Goal: Task Accomplishment & Management: Complete application form

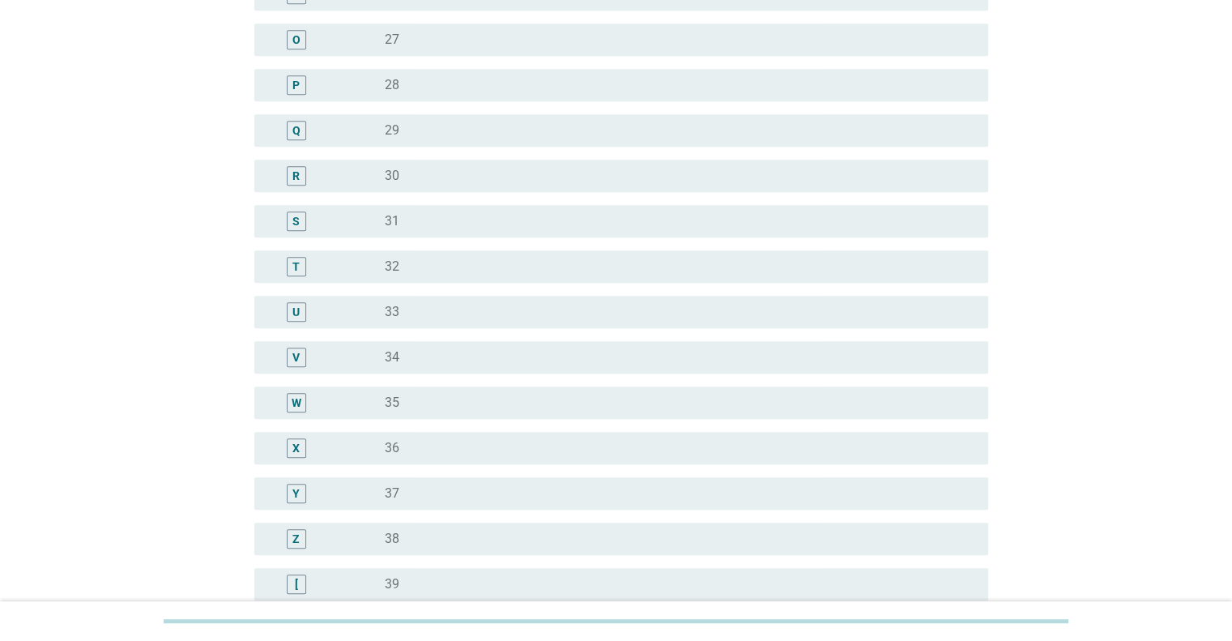
click at [398, 362] on label "34" at bounding box center [392, 357] width 15 height 16
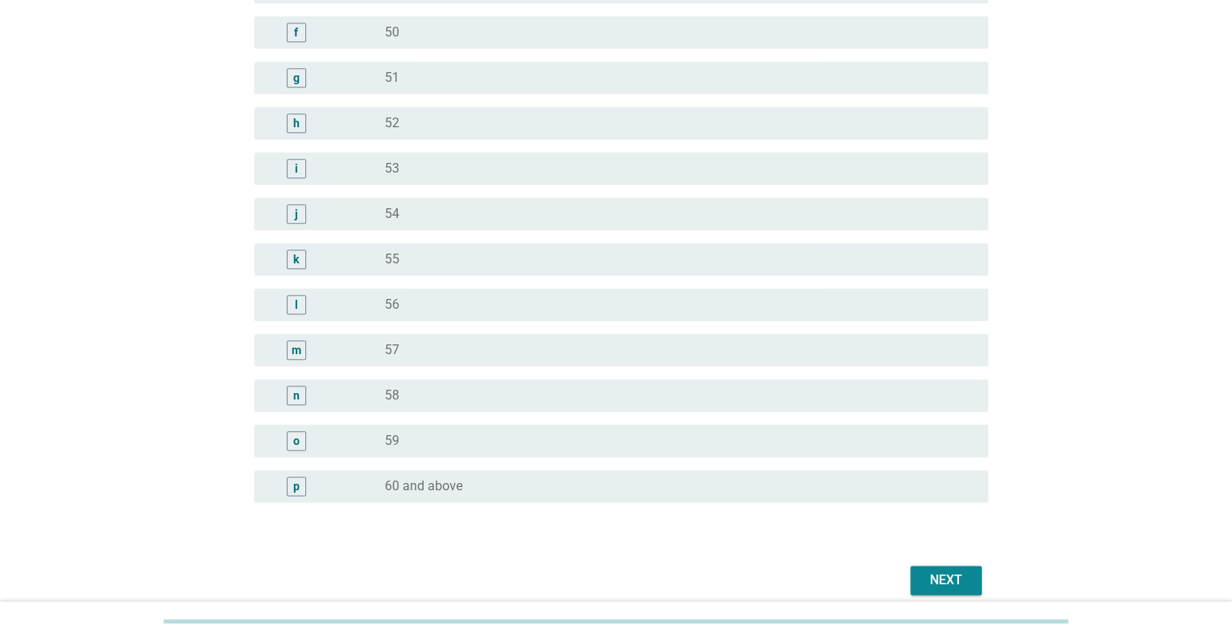
scroll to position [1930, 0]
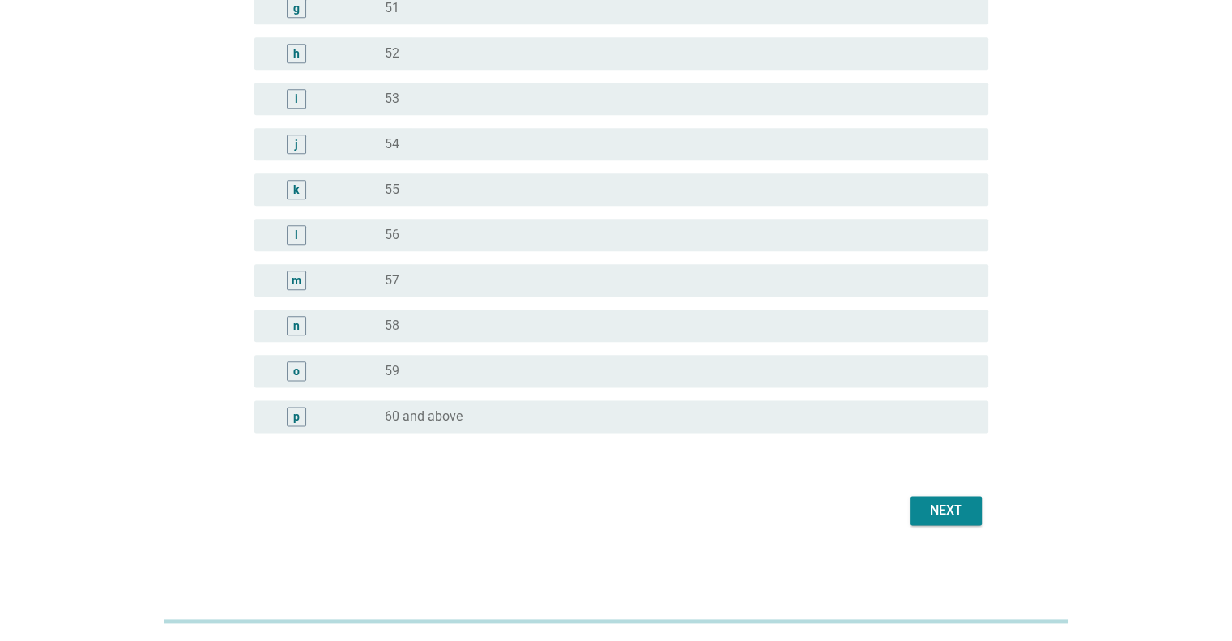
click at [948, 511] on div "Next" at bounding box center [945, 510] width 45 height 19
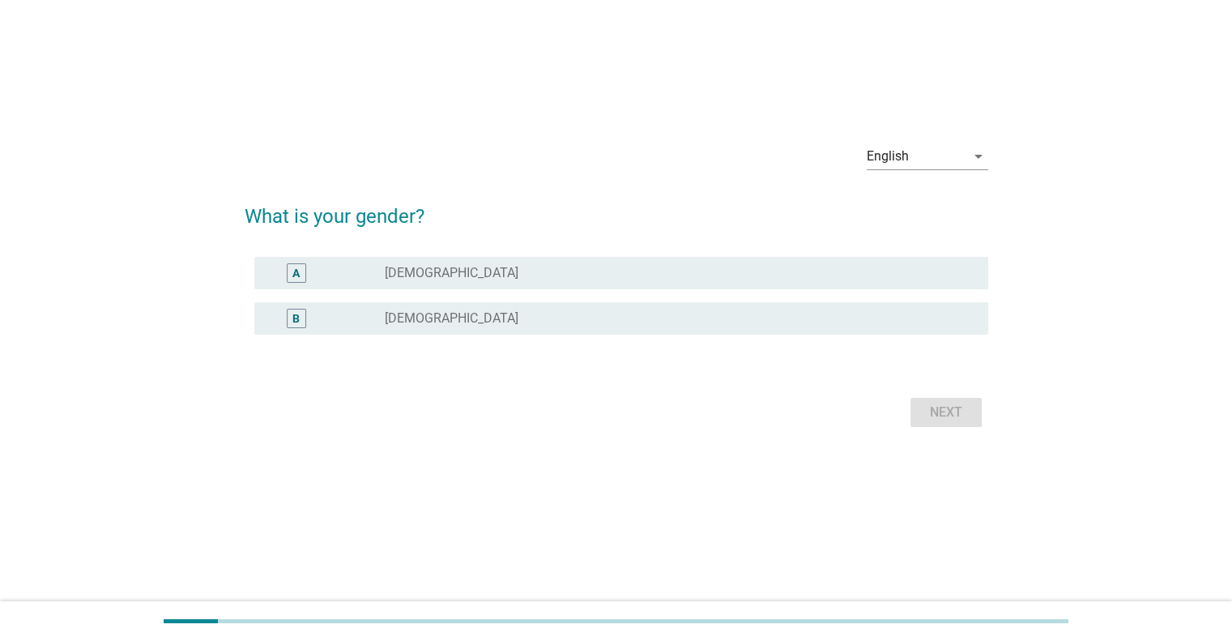
scroll to position [0, 0]
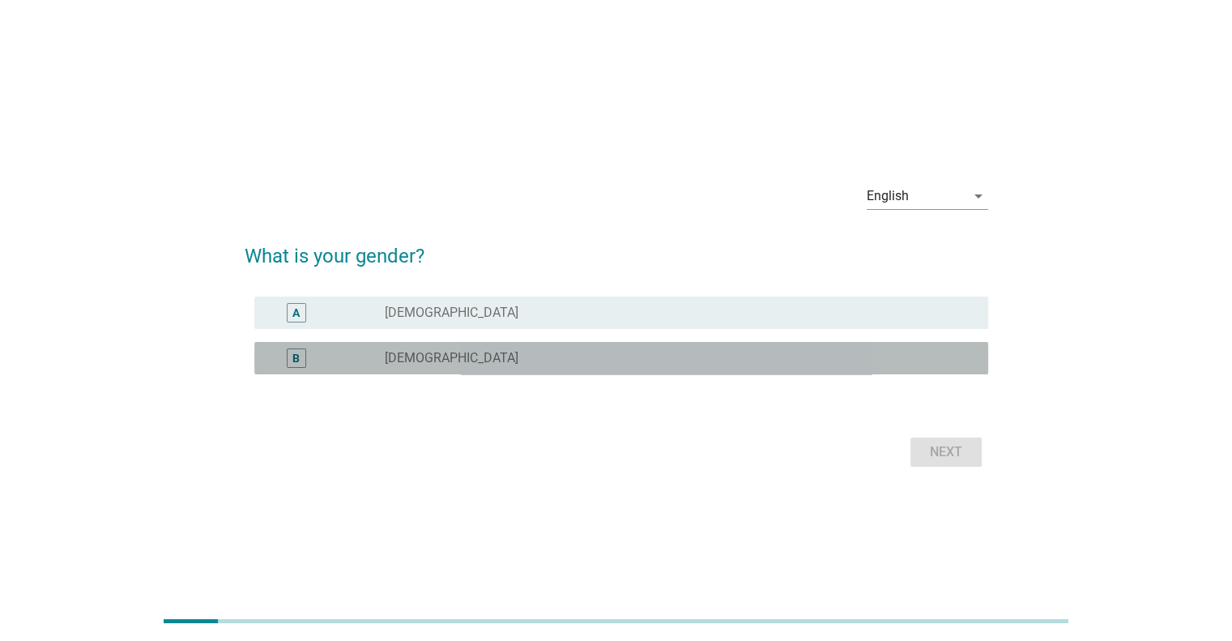
click at [337, 360] on div "B" at bounding box center [326, 357] width 118 height 19
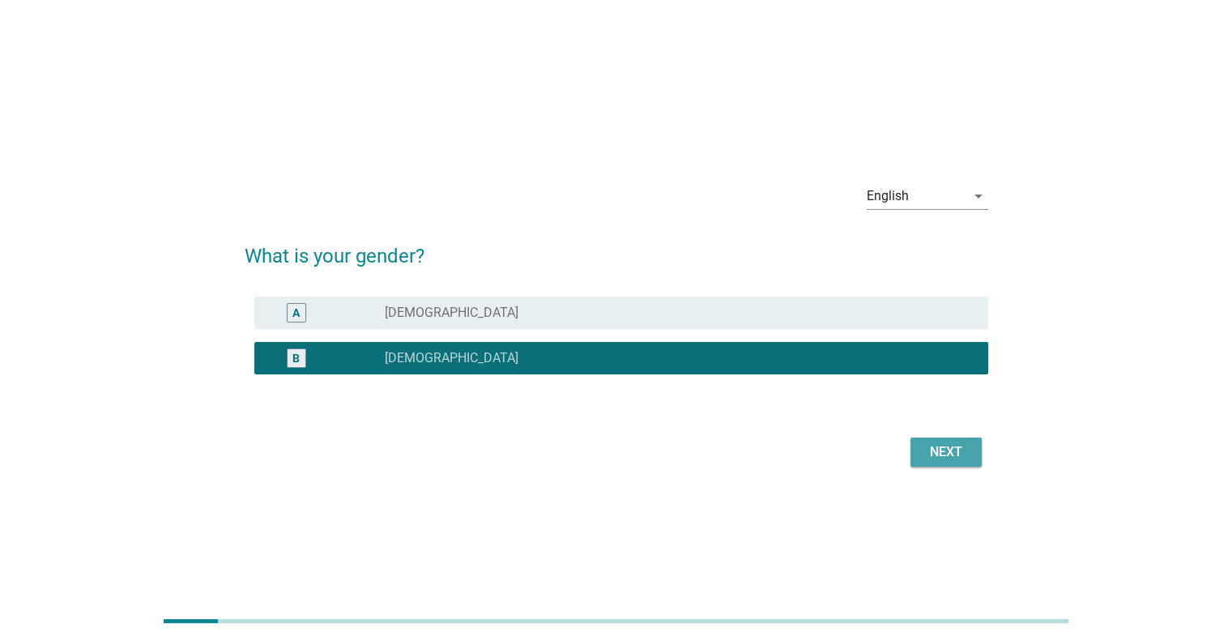
click at [965, 455] on div "Next" at bounding box center [945, 451] width 45 height 19
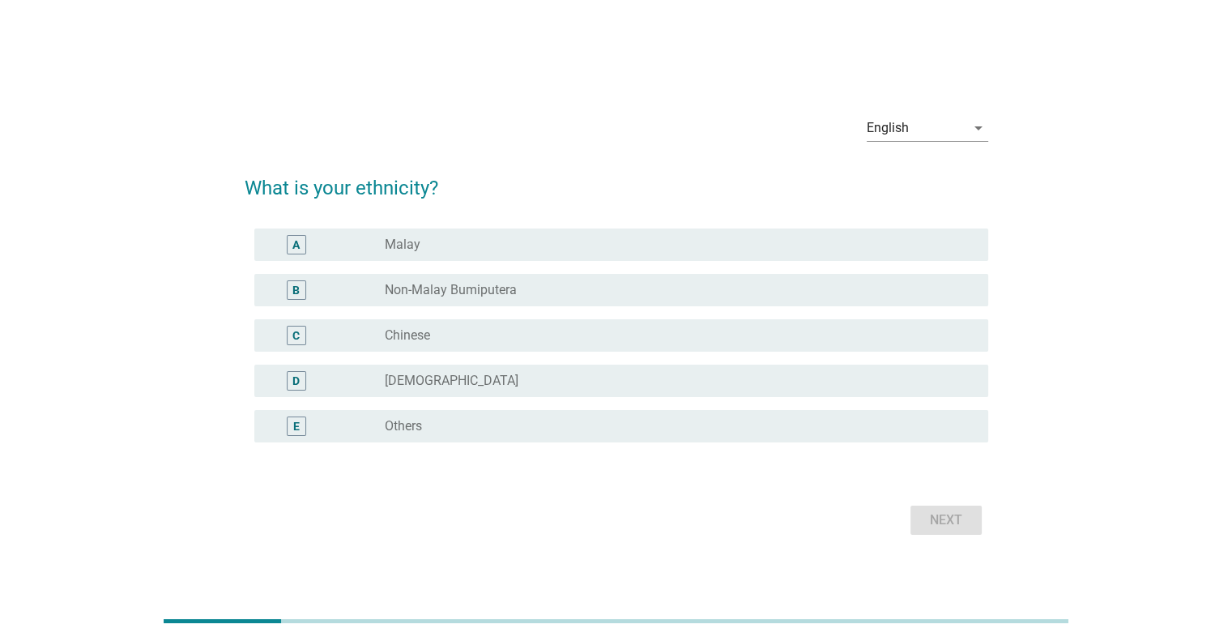
click at [499, 343] on div "radio_button_unchecked Chinese" at bounding box center [673, 335] width 577 height 16
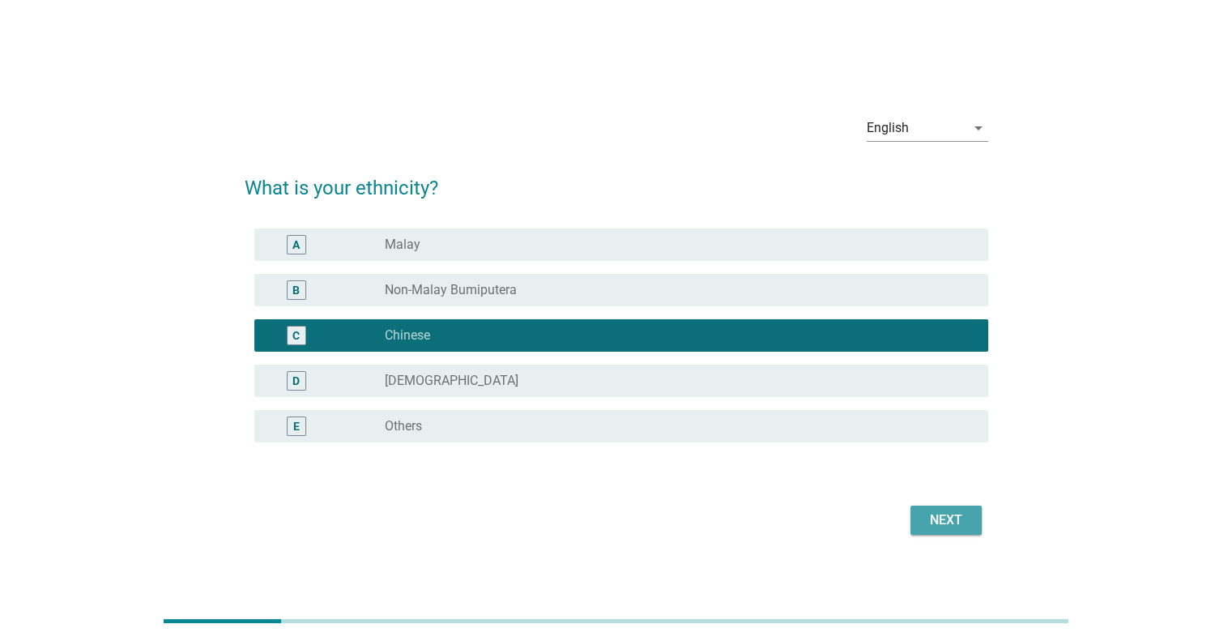
click at [933, 522] on div "Next" at bounding box center [945, 519] width 45 height 19
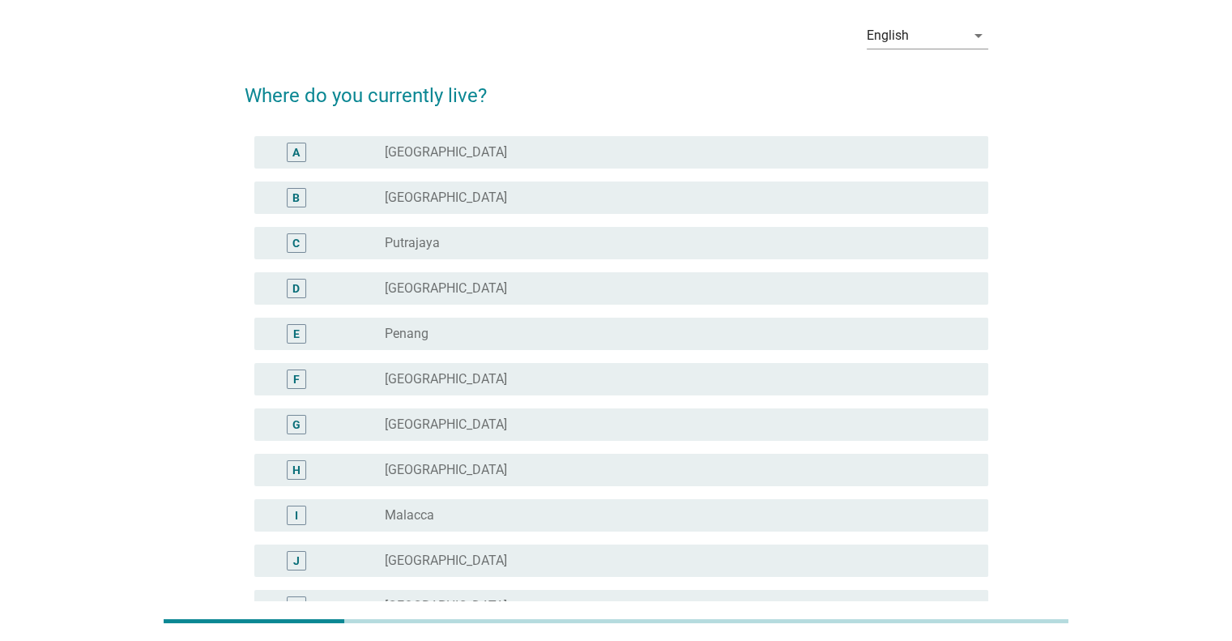
scroll to position [162, 0]
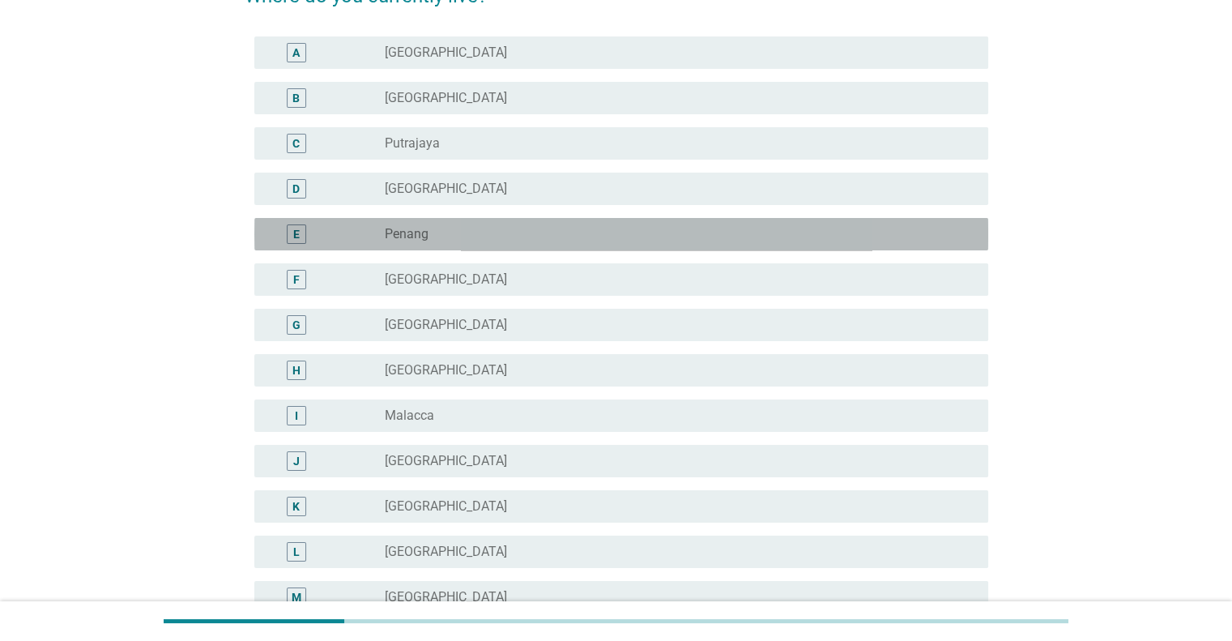
click at [572, 226] on div "radio_button_unchecked Penang" at bounding box center [673, 234] width 577 height 16
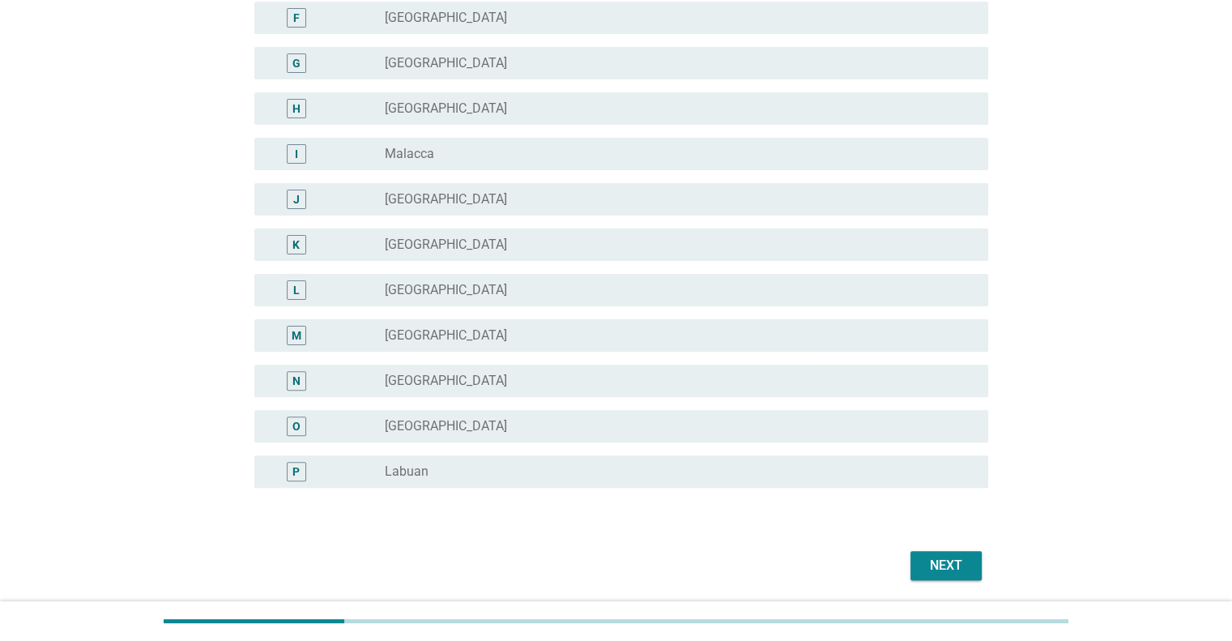
scroll to position [479, 0]
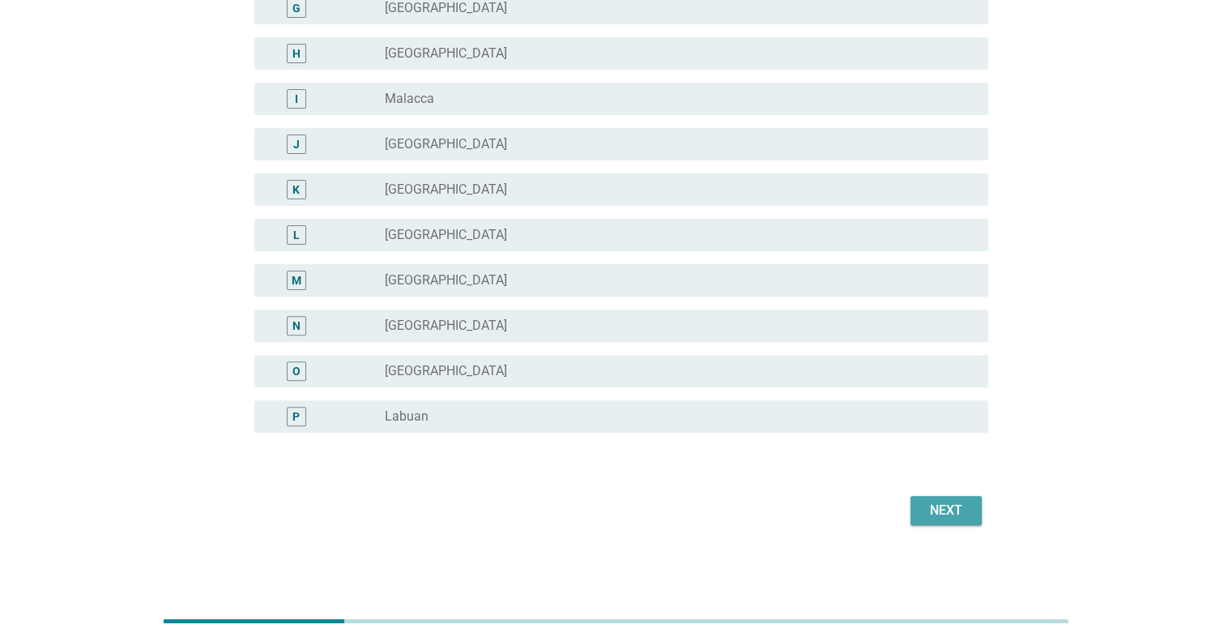
click at [940, 509] on div "Next" at bounding box center [945, 510] width 45 height 19
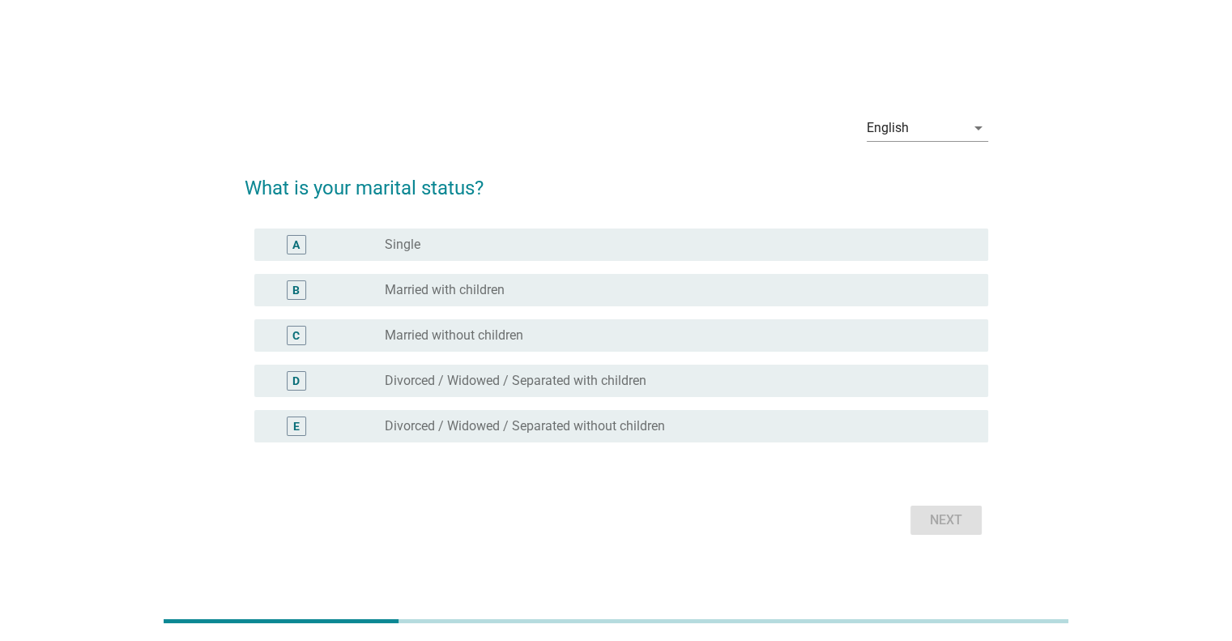
click at [531, 292] on div "radio_button_unchecked Married with children" at bounding box center [673, 290] width 577 height 16
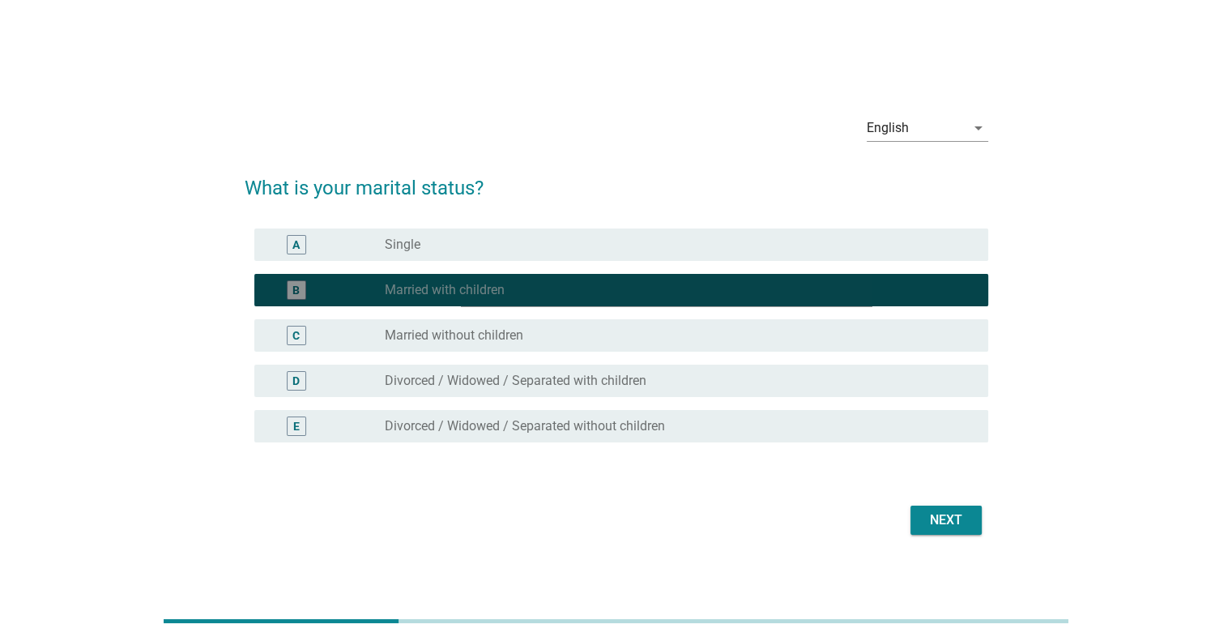
click at [531, 292] on div "radio_button_checked Married with children" at bounding box center [673, 290] width 577 height 16
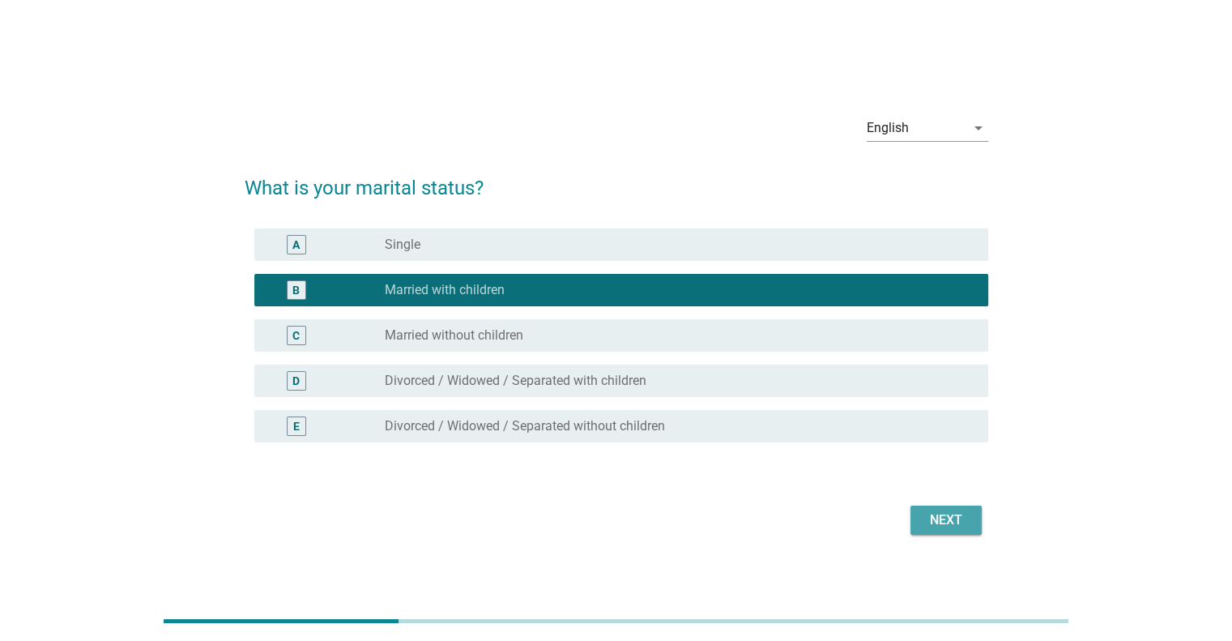
click at [943, 525] on div "Next" at bounding box center [945, 519] width 45 height 19
click at [943, 525] on div "Next" at bounding box center [617, 520] width 744 height 39
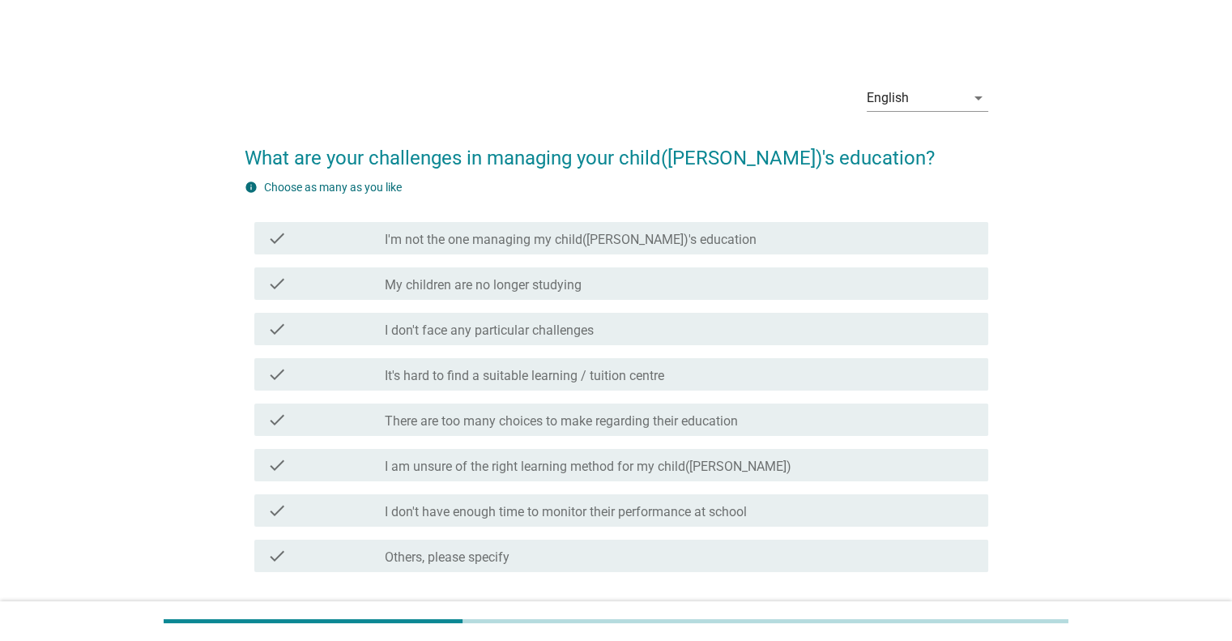
click at [943, 525] on form "What are your challenges in managing your child([PERSON_NAME])'s education? inf…" at bounding box center [617, 388] width 744 height 522
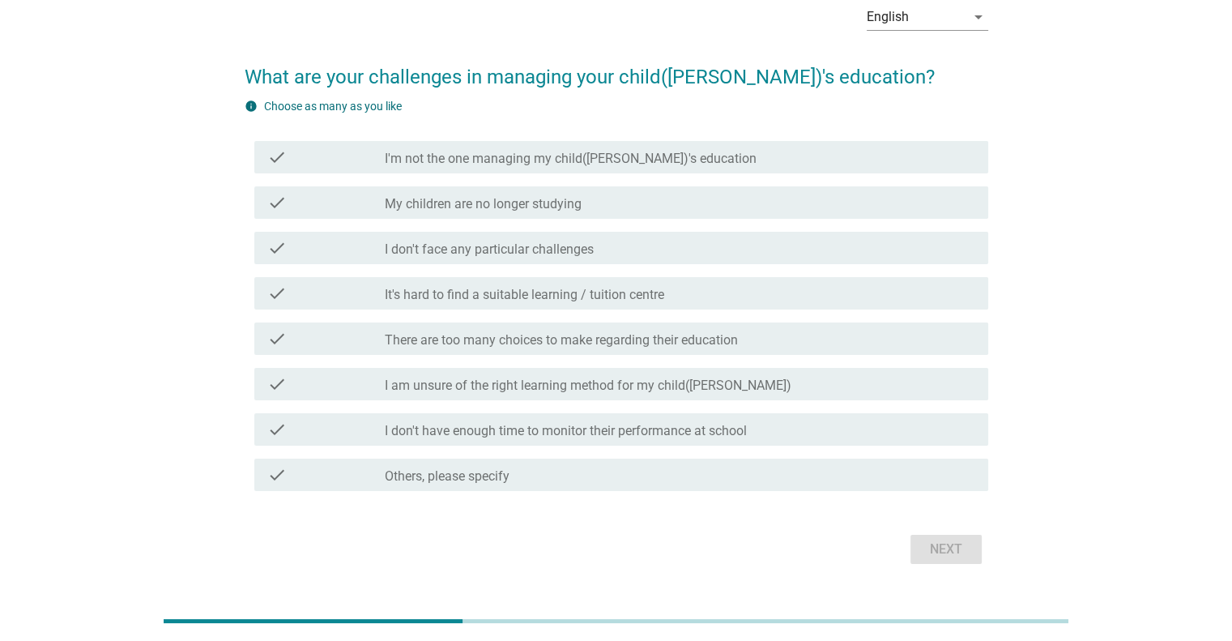
click at [609, 155] on label "I'm not the one managing my child([PERSON_NAME])'s education" at bounding box center [571, 159] width 372 height 16
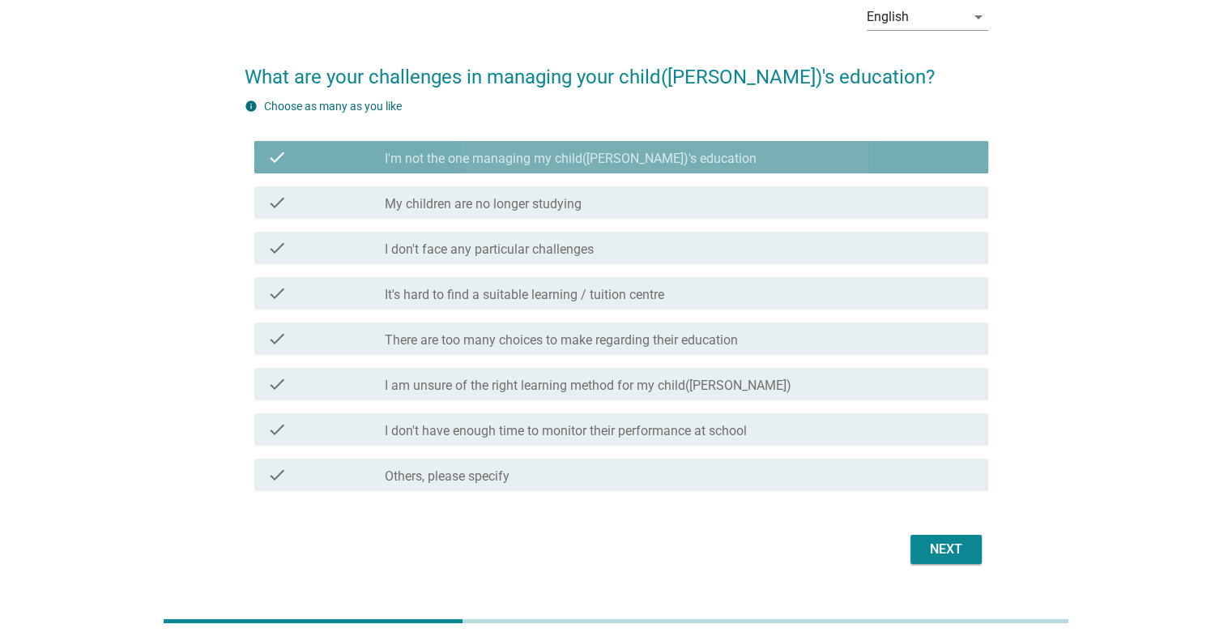
click at [609, 155] on label "I'm not the one managing my child([PERSON_NAME])'s education" at bounding box center [571, 159] width 372 height 16
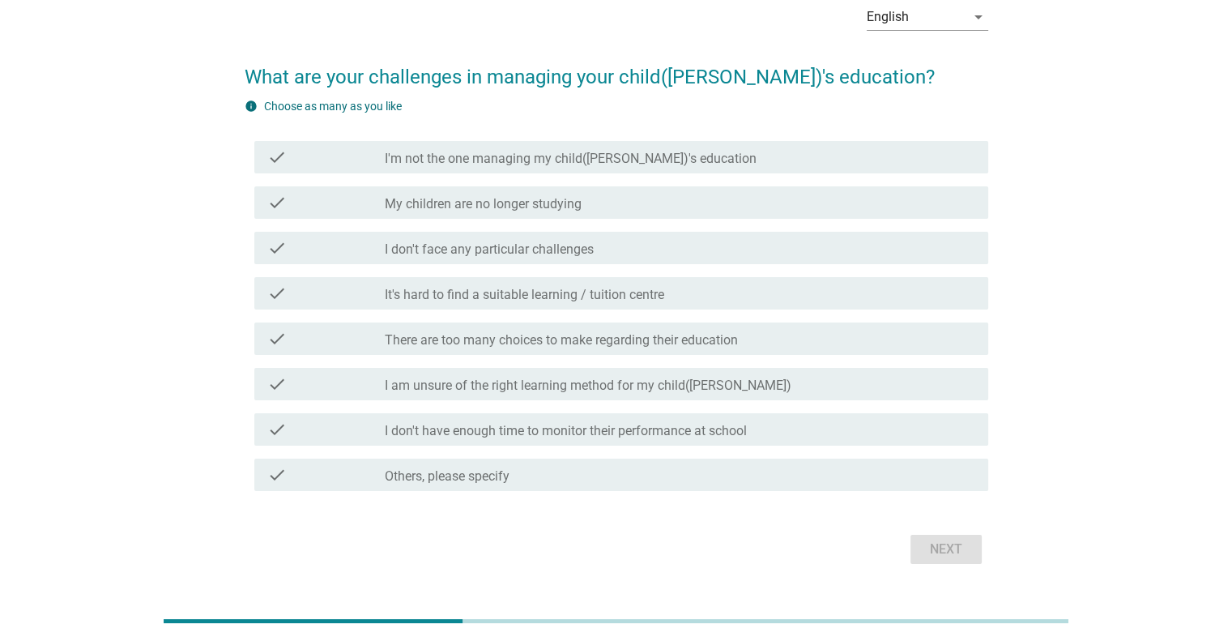
click at [636, 156] on label "I'm not the one managing my child([PERSON_NAME])'s education" at bounding box center [571, 159] width 372 height 16
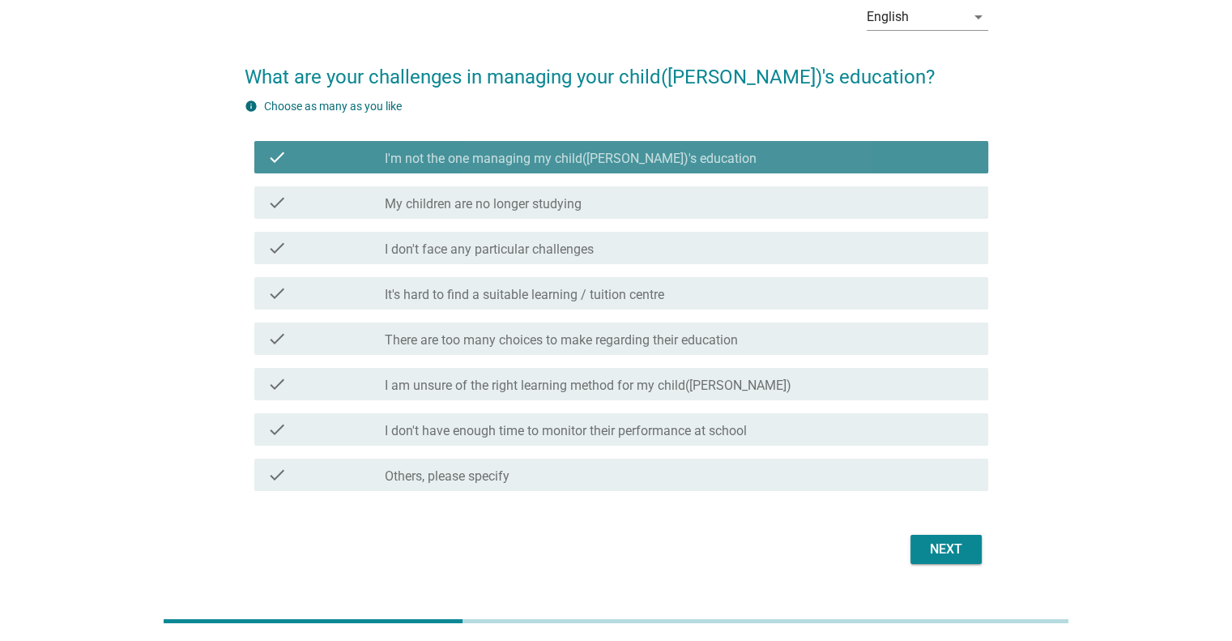
click at [636, 156] on label "I'm not the one managing my child([PERSON_NAME])'s education" at bounding box center [571, 159] width 372 height 16
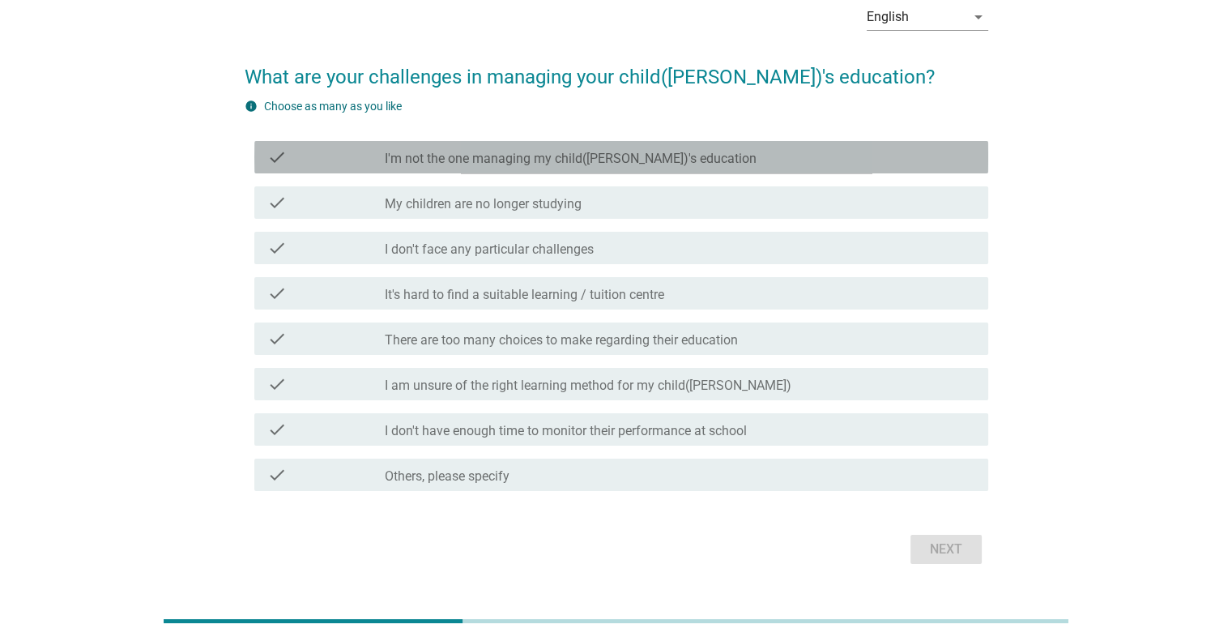
click at [636, 157] on label "I'm not the one managing my child([PERSON_NAME])'s education" at bounding box center [571, 159] width 372 height 16
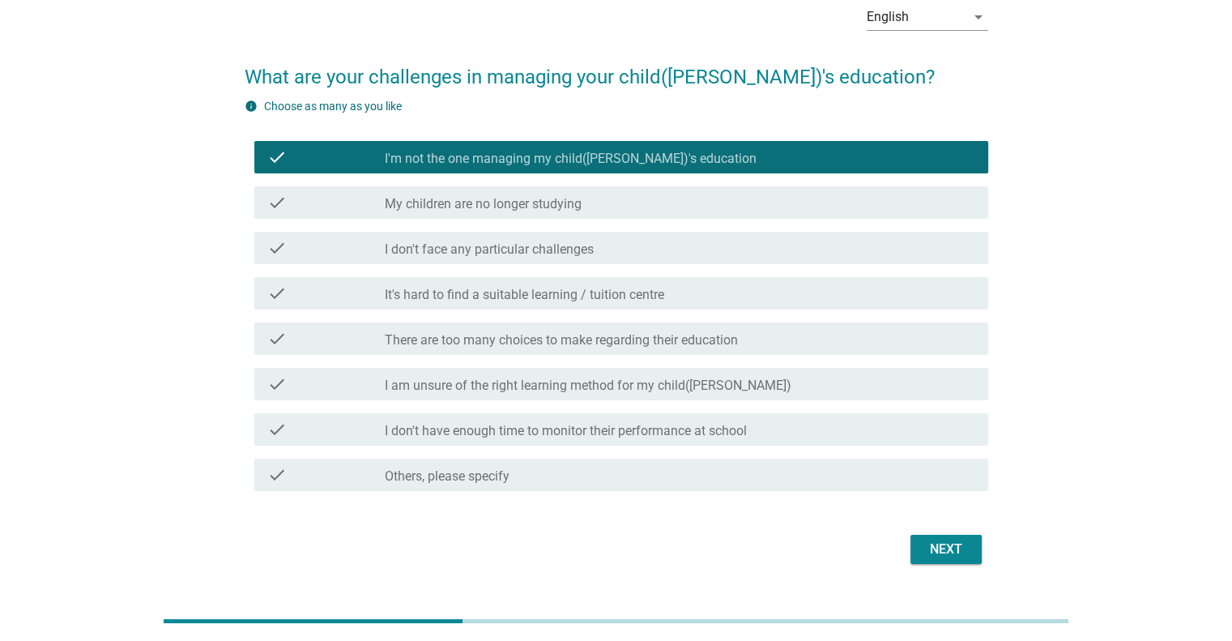
click at [940, 558] on div "Next" at bounding box center [945, 548] width 45 height 19
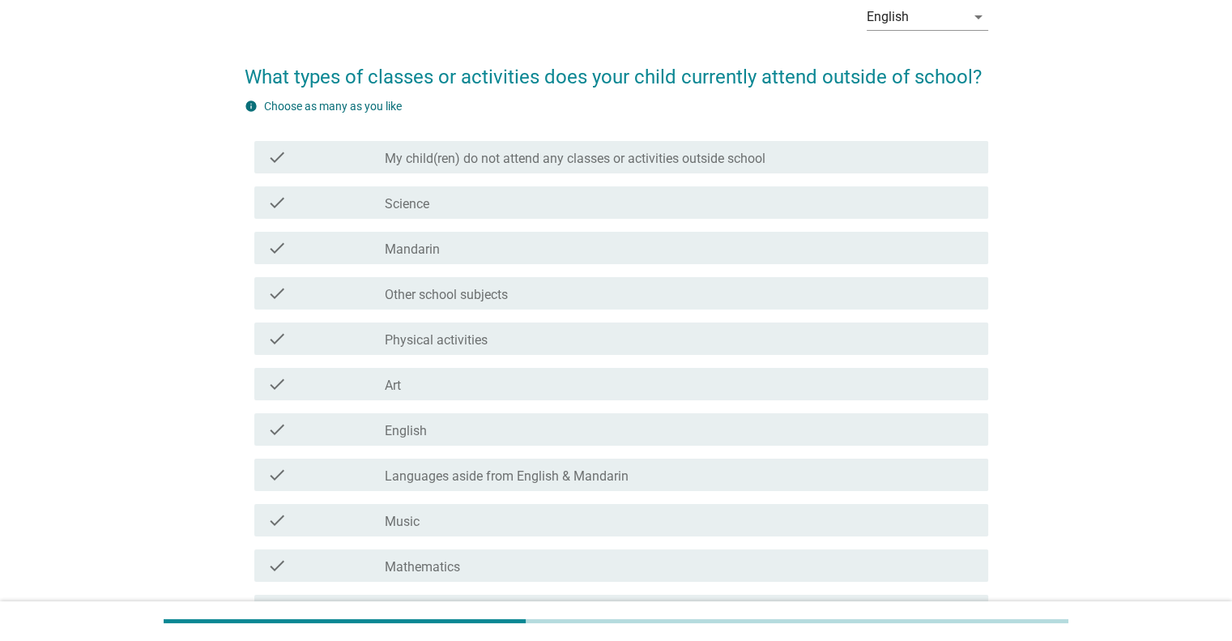
scroll to position [162, 0]
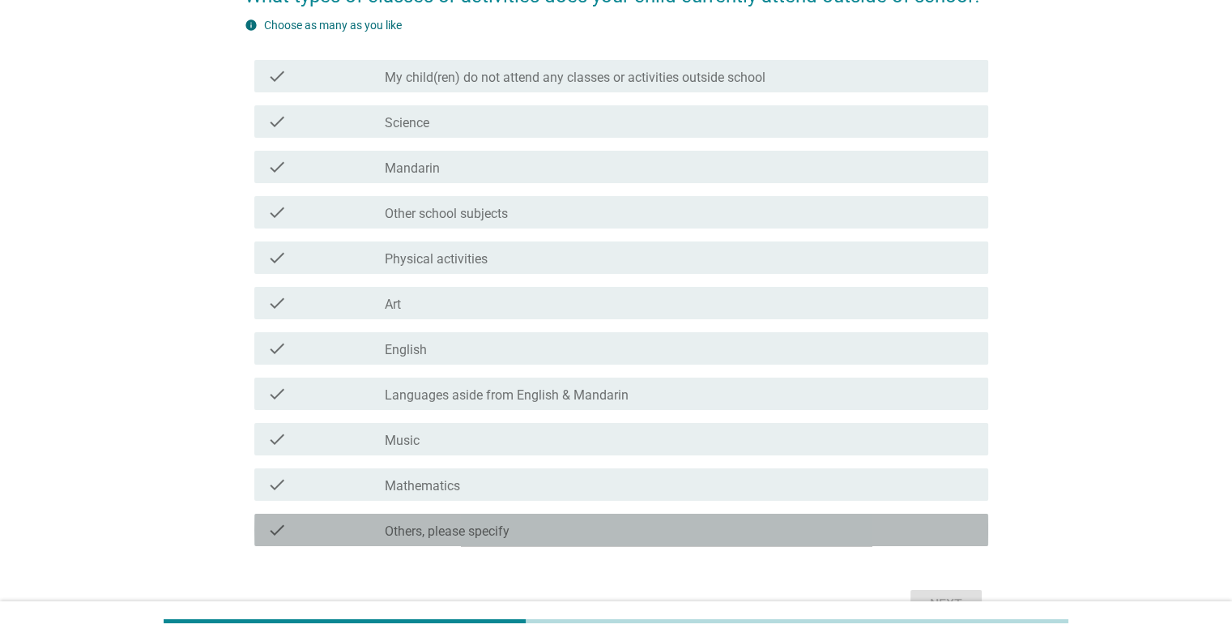
click at [642, 537] on div "check_box Others, please specify" at bounding box center [680, 529] width 590 height 19
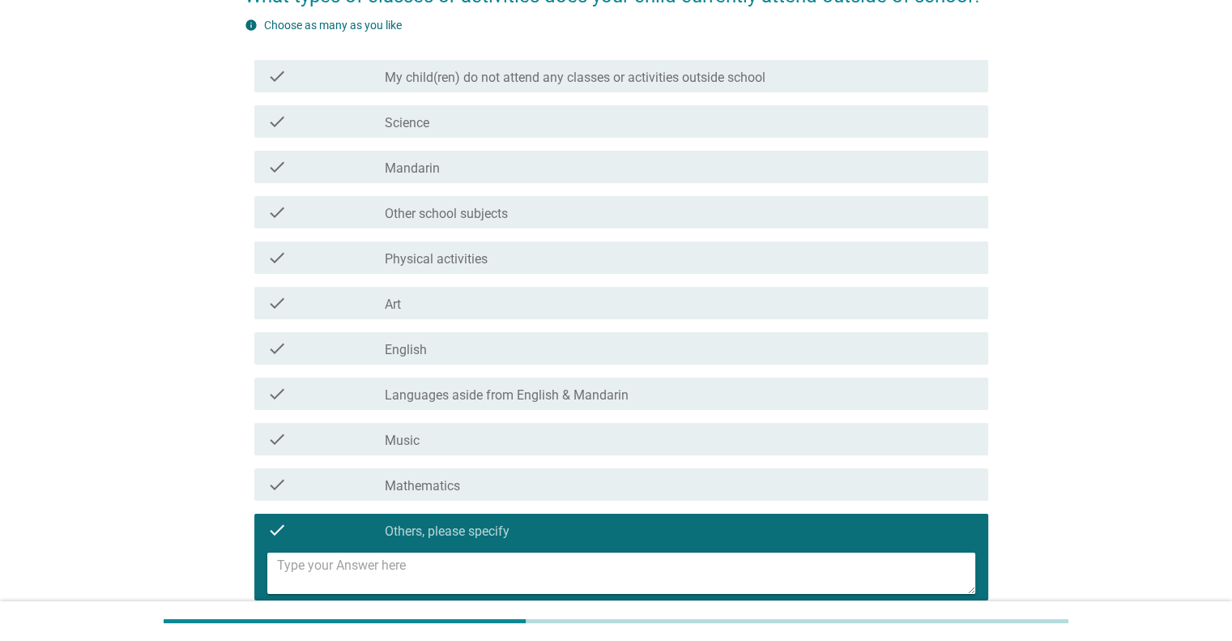
click at [580, 573] on textarea at bounding box center [626, 572] width 698 height 41
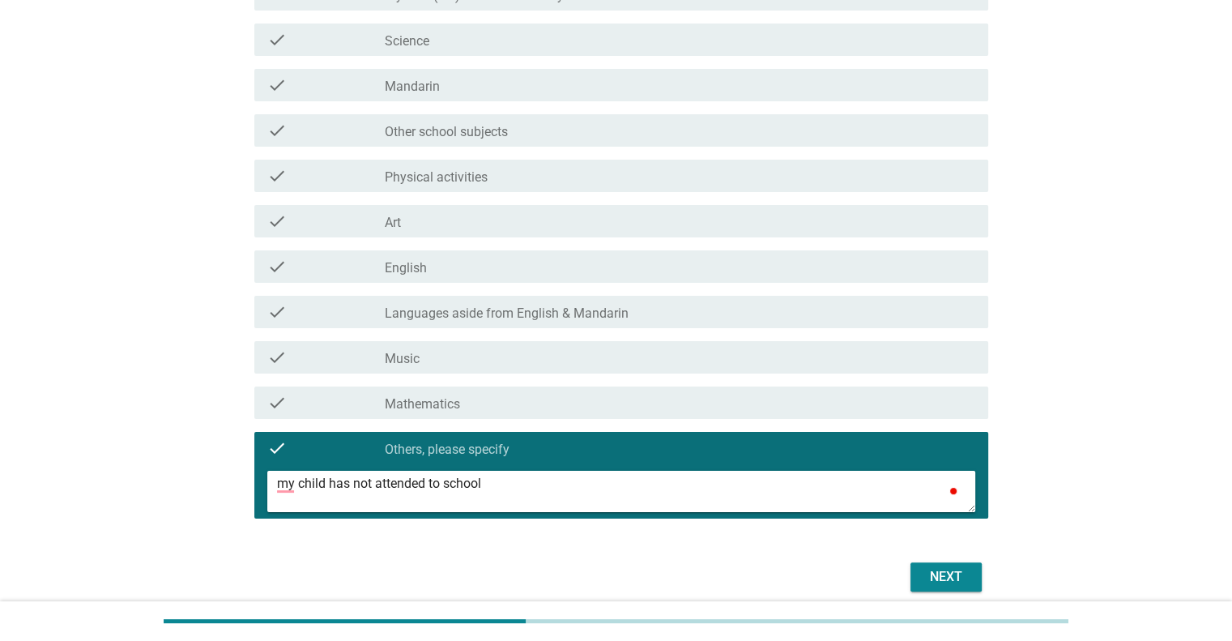
scroll to position [310, 0]
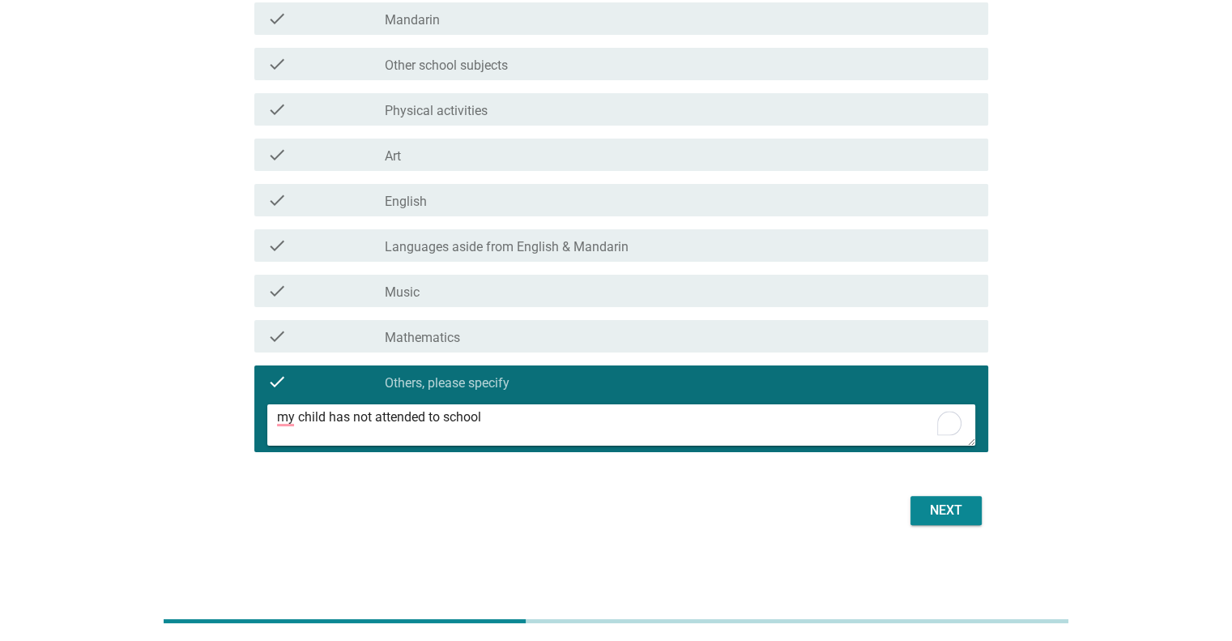
type textarea "my child has not attended to school"
click at [976, 510] on button "Next" at bounding box center [945, 510] width 71 height 29
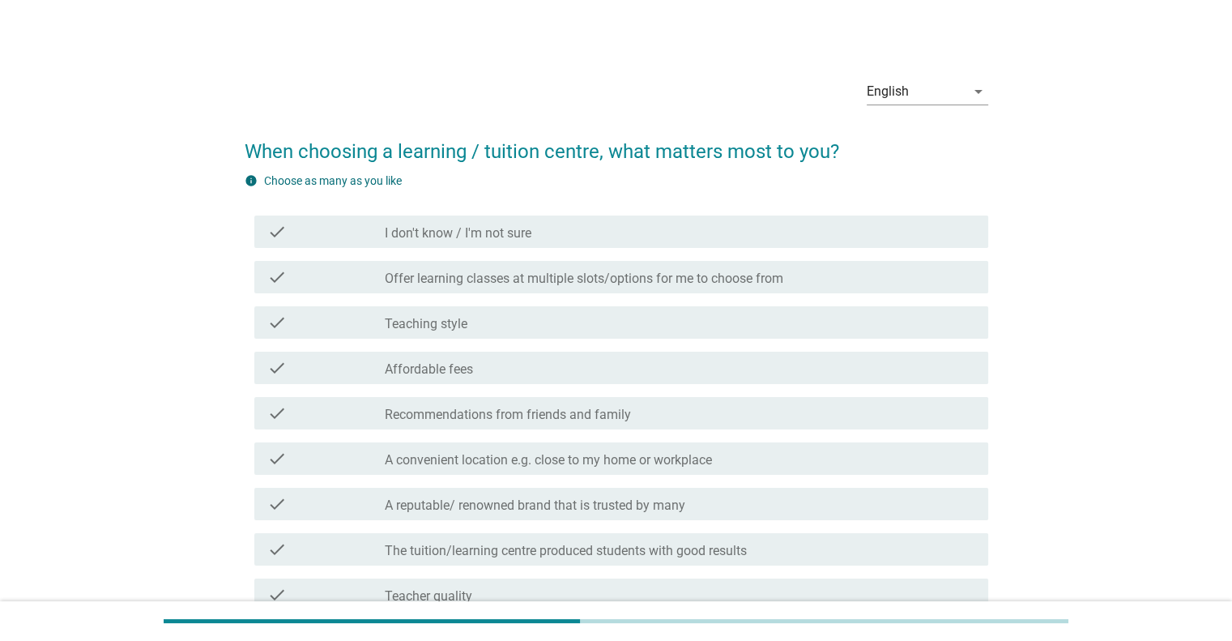
scroll to position [0, 0]
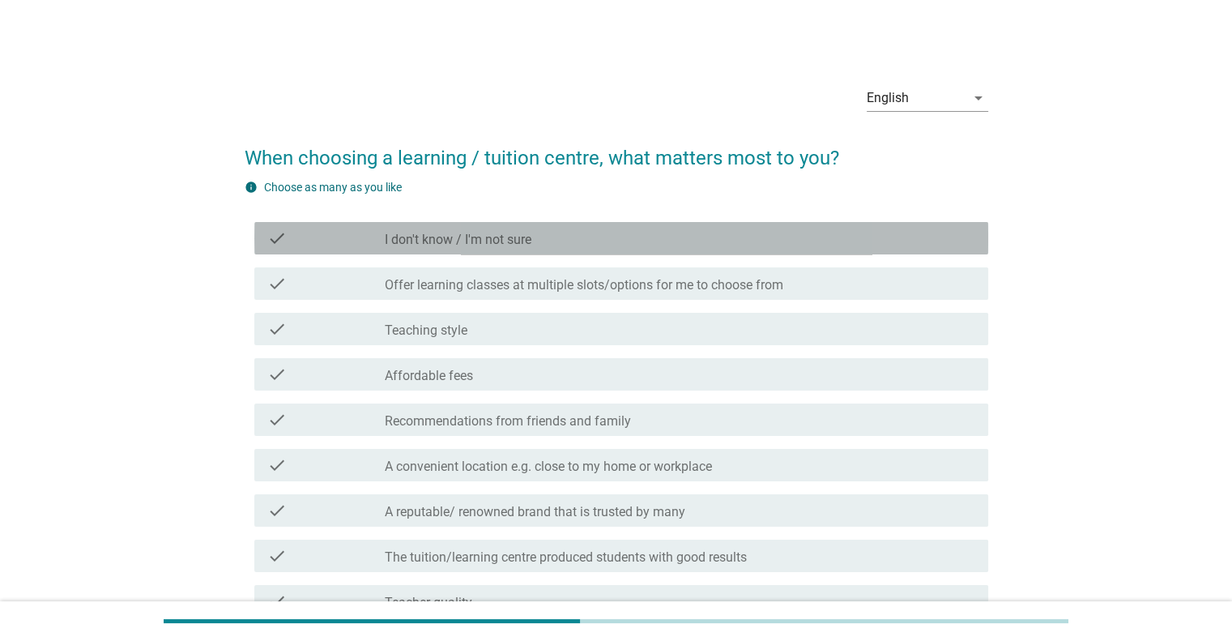
click at [556, 242] on div "check_box_outline_blank I don't know / I'm not sure" at bounding box center [680, 237] width 590 height 19
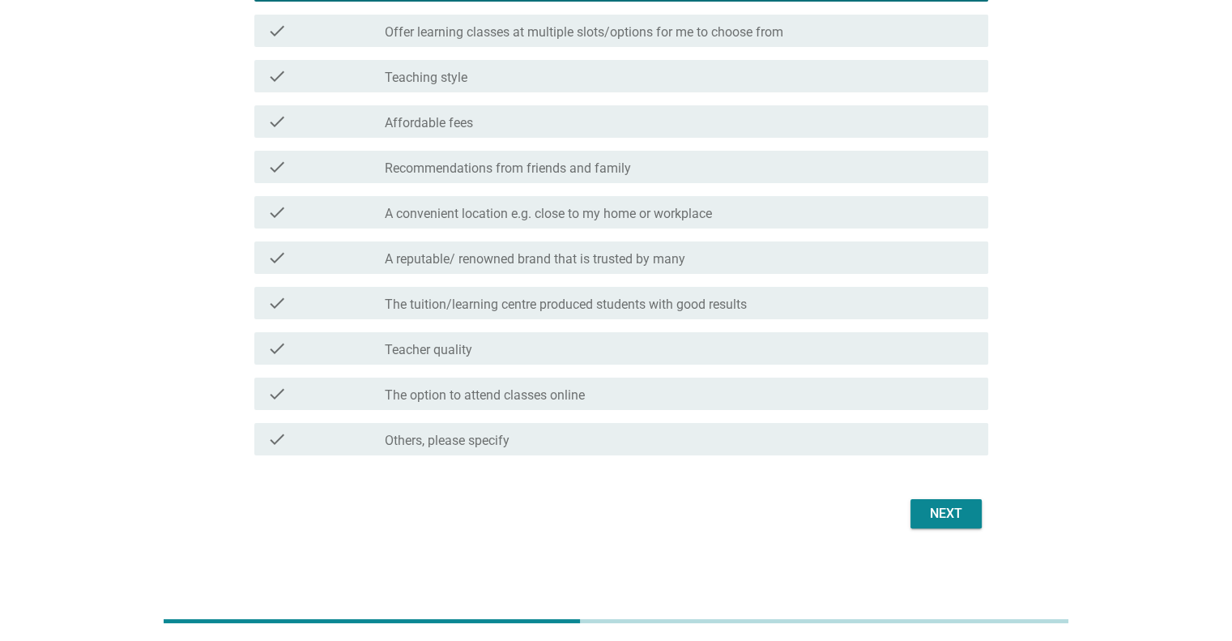
scroll to position [256, 0]
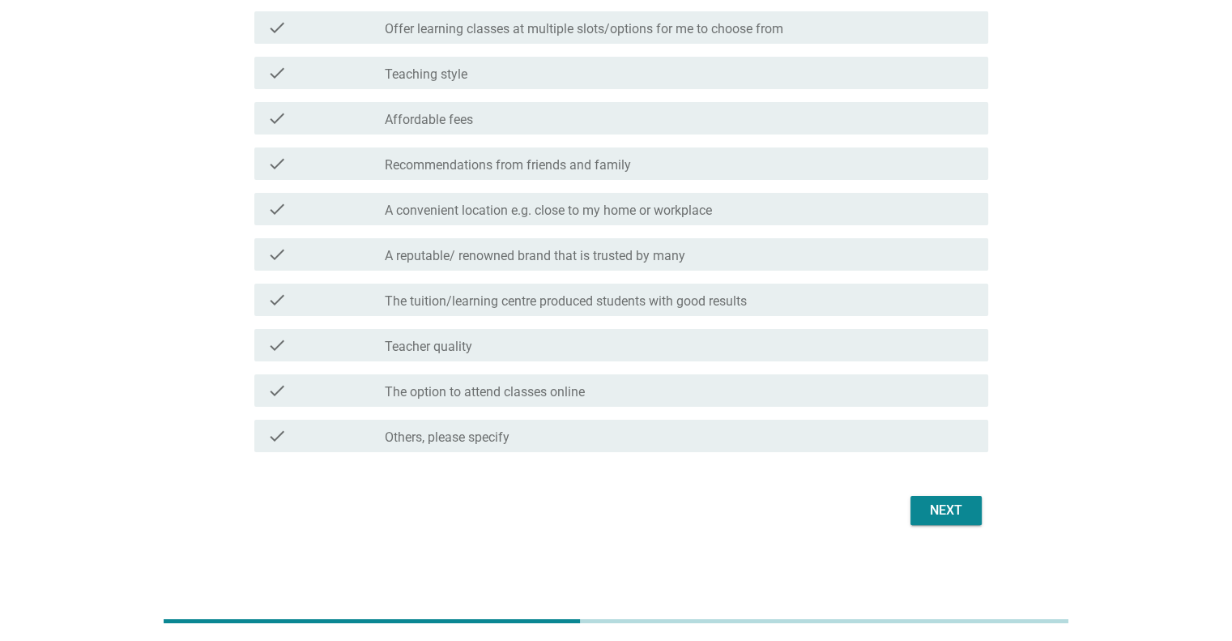
click at [963, 521] on button "Next" at bounding box center [945, 510] width 71 height 29
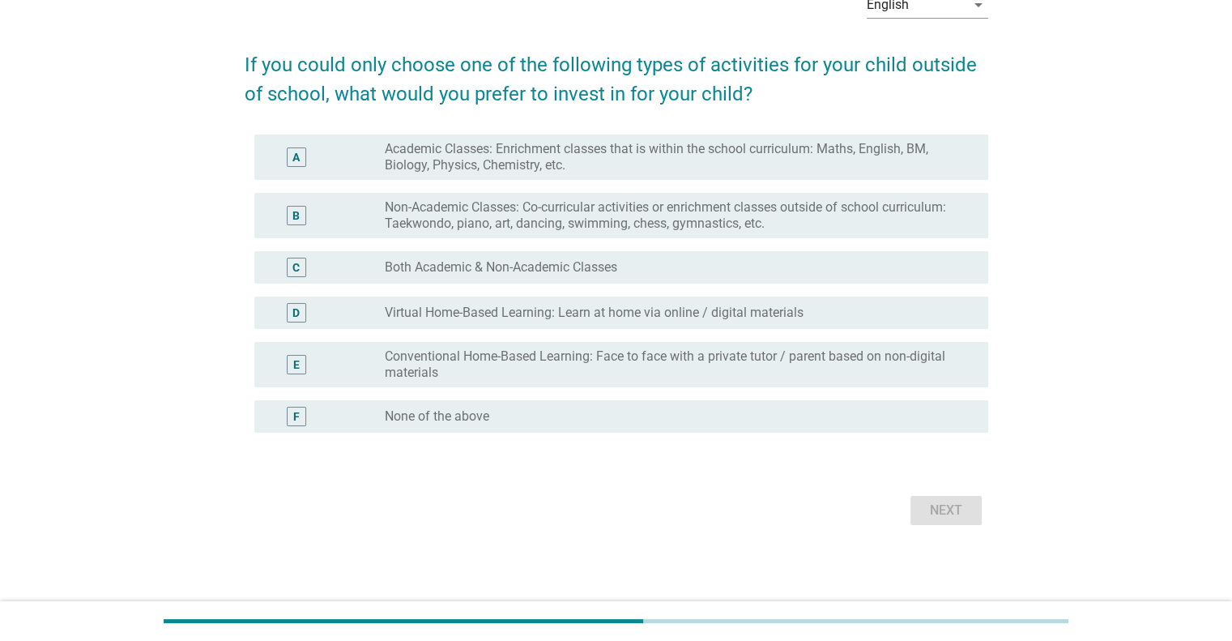
scroll to position [0, 0]
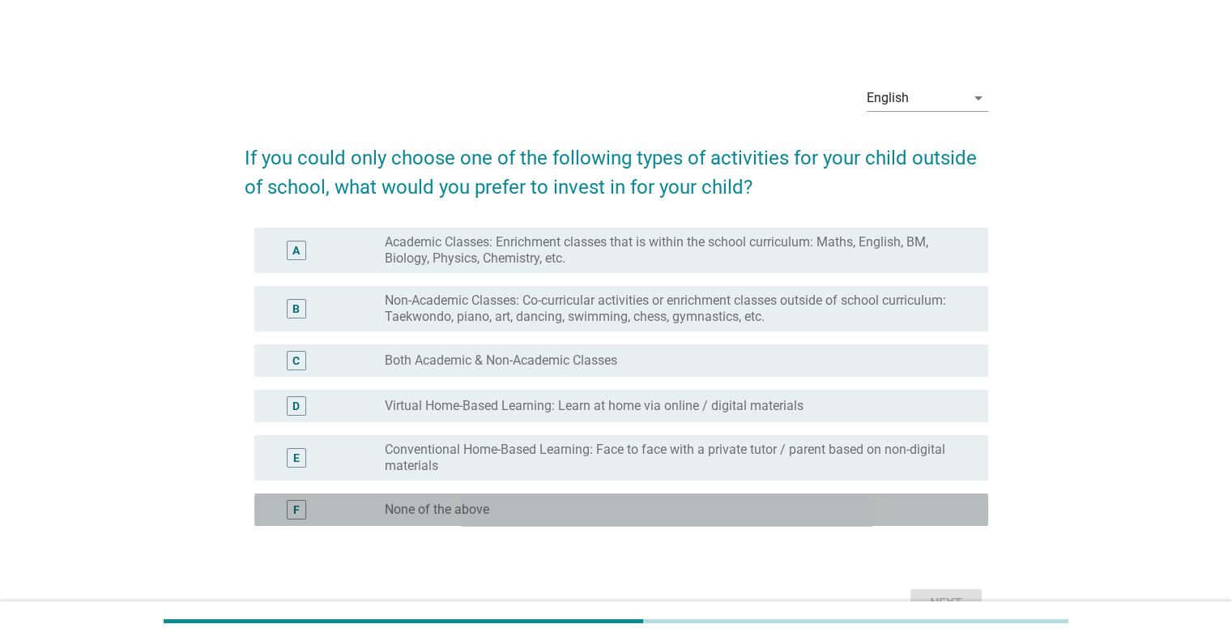
click at [488, 514] on label "None of the above" at bounding box center [437, 509] width 104 height 16
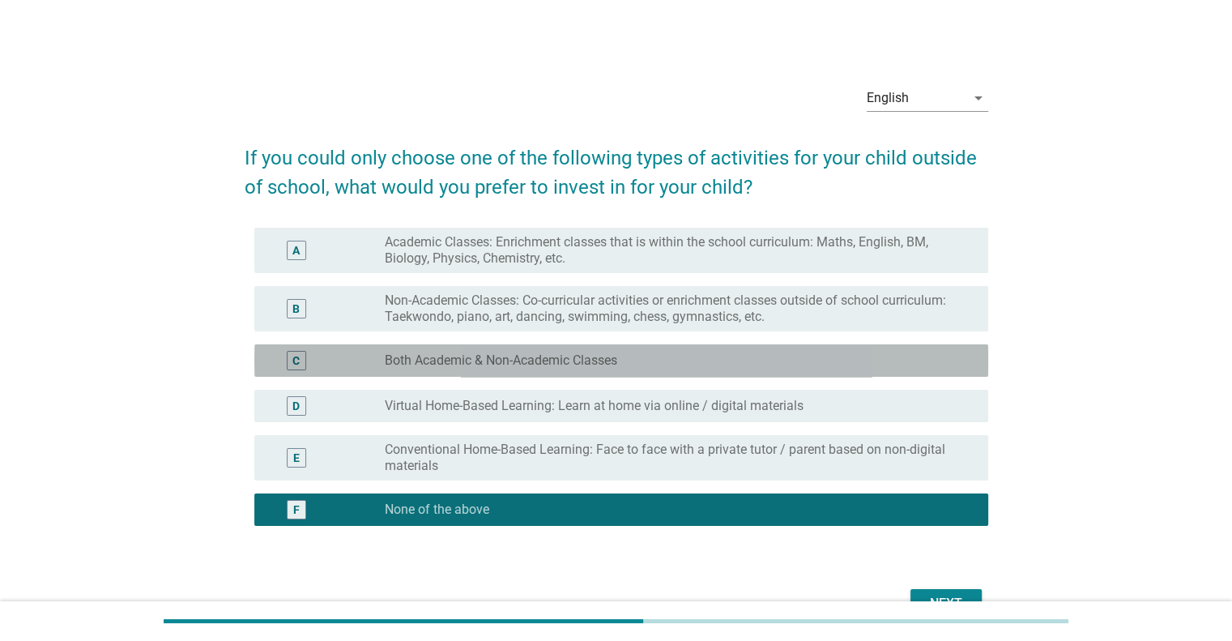
click at [814, 366] on div "radio_button_unchecked Both Academic & Non-Academic Classes" at bounding box center [673, 360] width 577 height 16
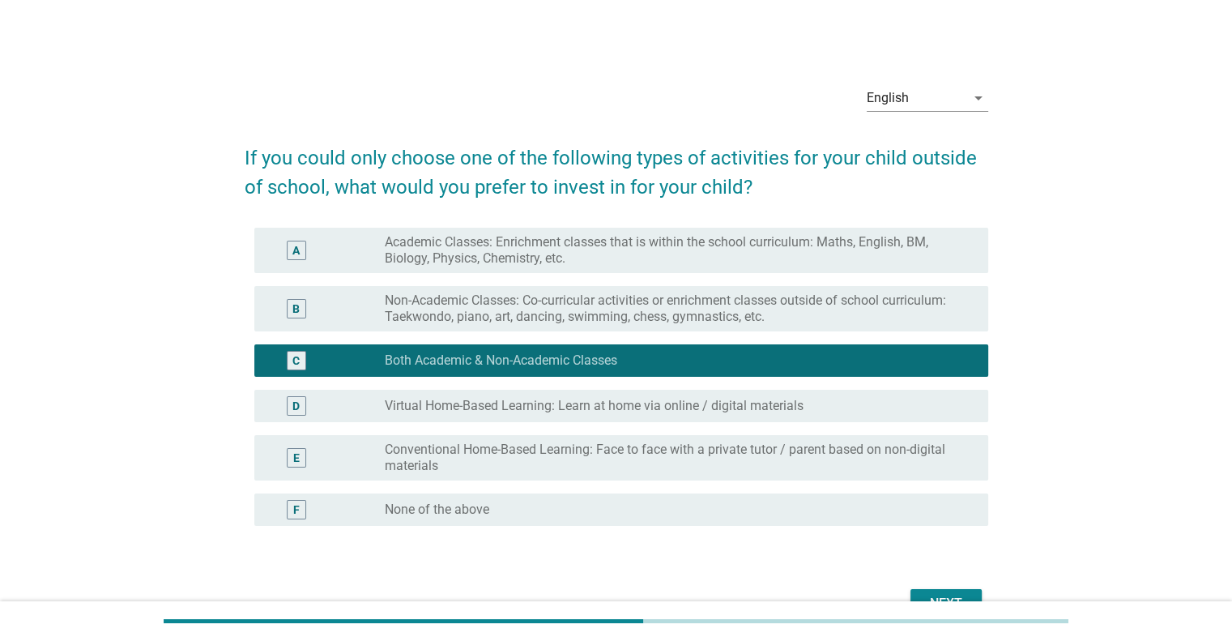
click at [934, 569] on form "If you could only choose one of the following types of activities for your chil…" at bounding box center [617, 375] width 744 height 496
click at [942, 595] on div "Next" at bounding box center [945, 603] width 45 height 19
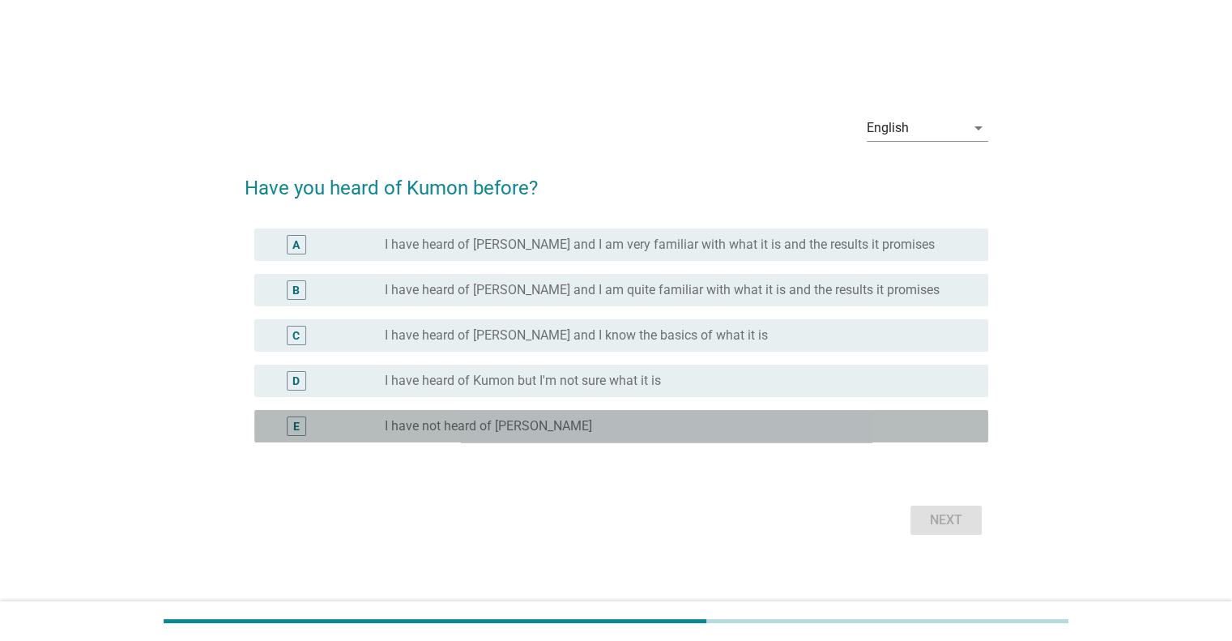
click at [511, 427] on label "I have not heard of [PERSON_NAME]" at bounding box center [488, 426] width 207 height 16
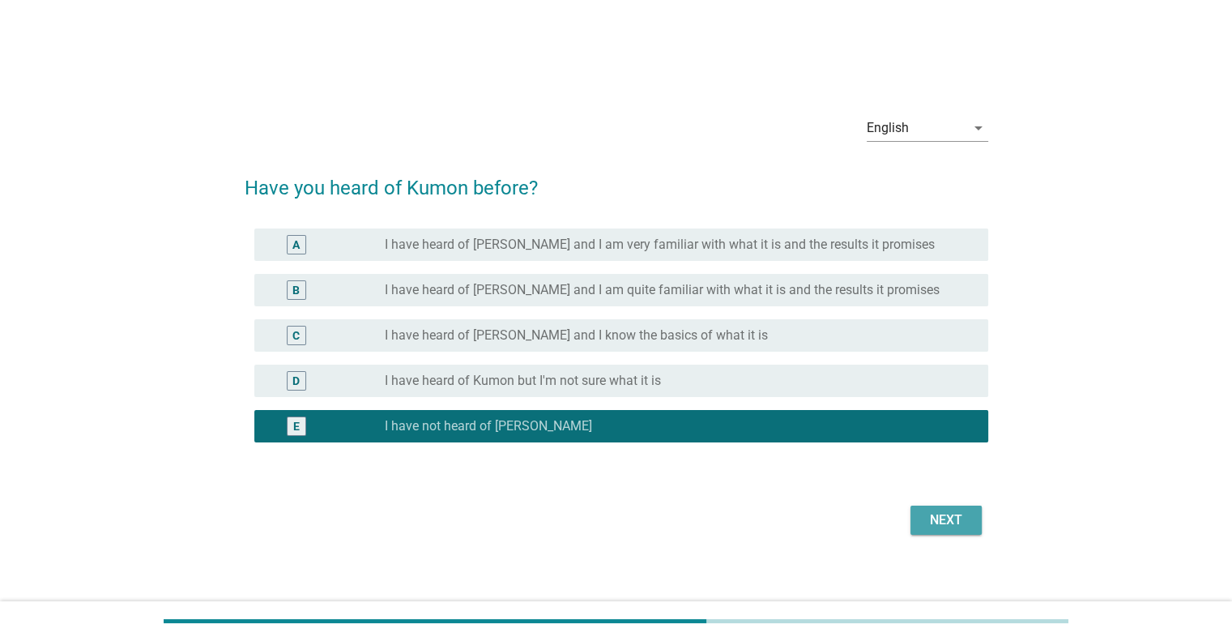
click at [956, 514] on div "Next" at bounding box center [945, 519] width 45 height 19
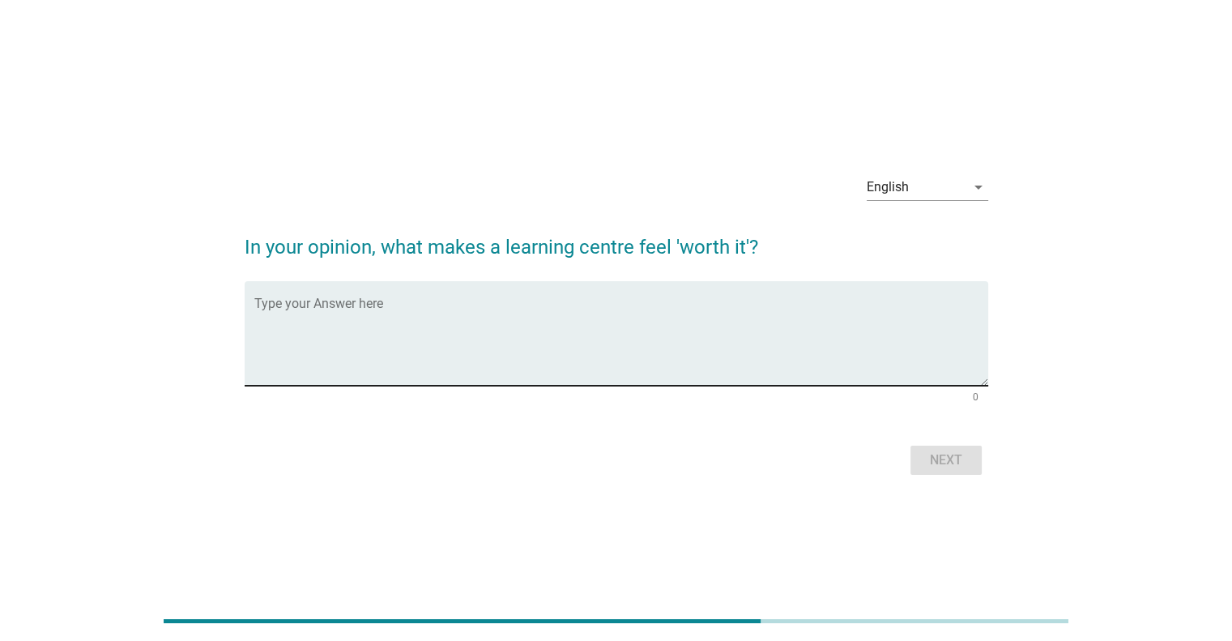
click at [508, 290] on div "Type your Answer here" at bounding box center [621, 333] width 734 height 104
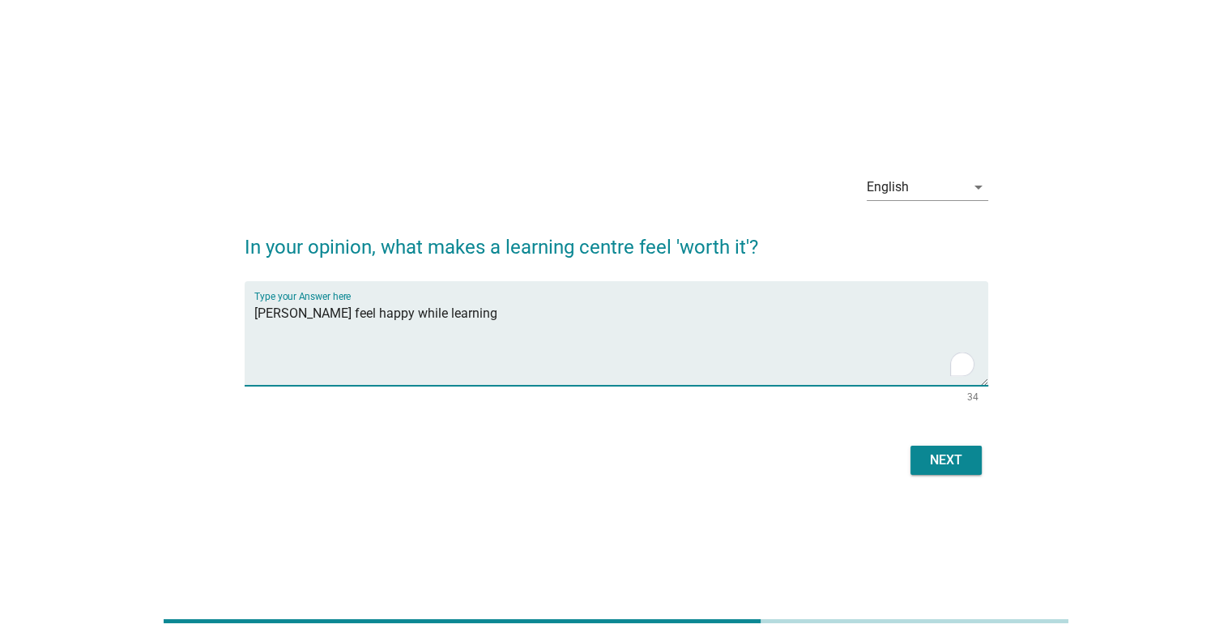
type textarea "[PERSON_NAME] feel happy while learning"
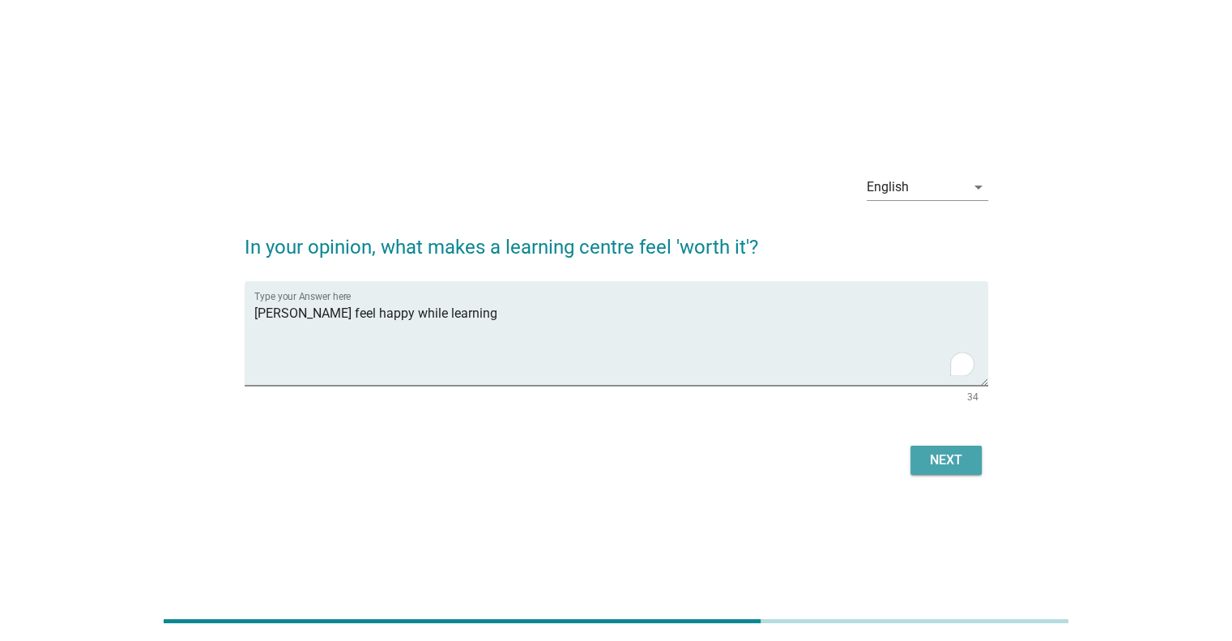
click at [927, 450] on div "Next" at bounding box center [945, 459] width 45 height 19
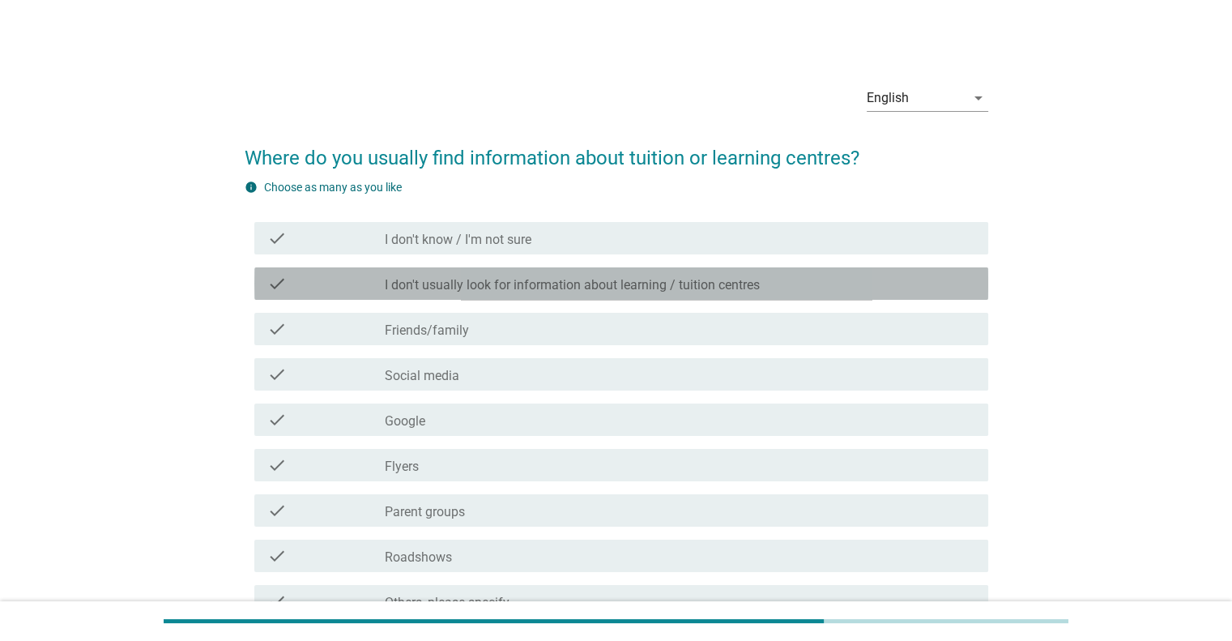
click at [781, 275] on div "check_box_outline_blank I don't usually look for information about learning / t…" at bounding box center [680, 283] width 590 height 19
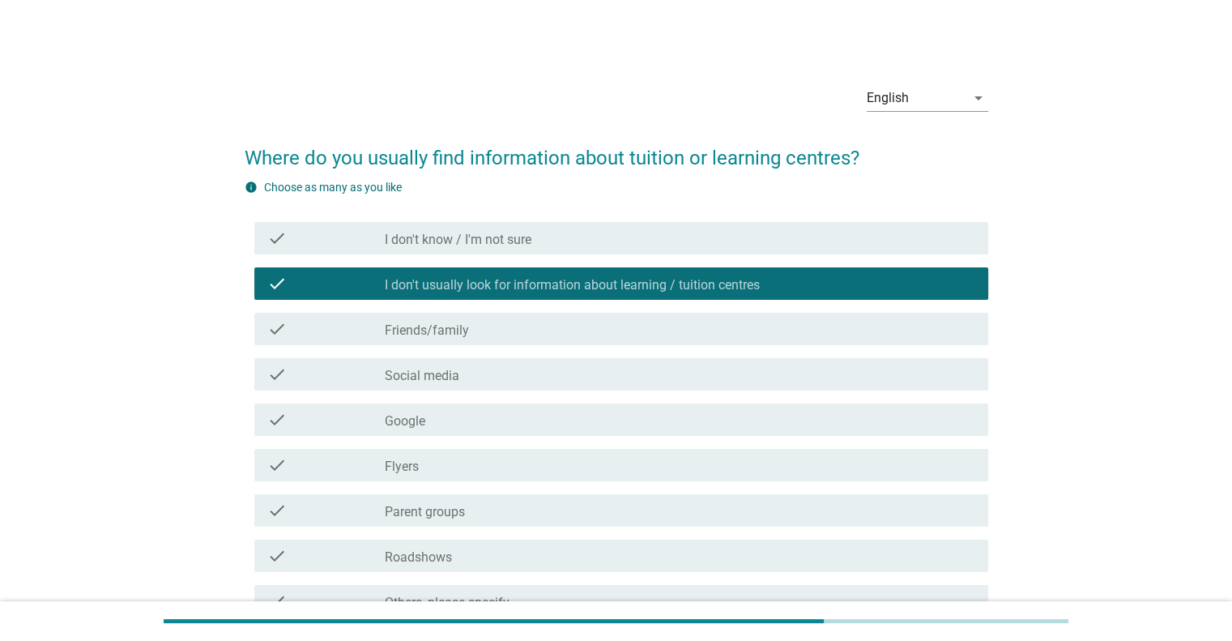
scroll to position [165, 0]
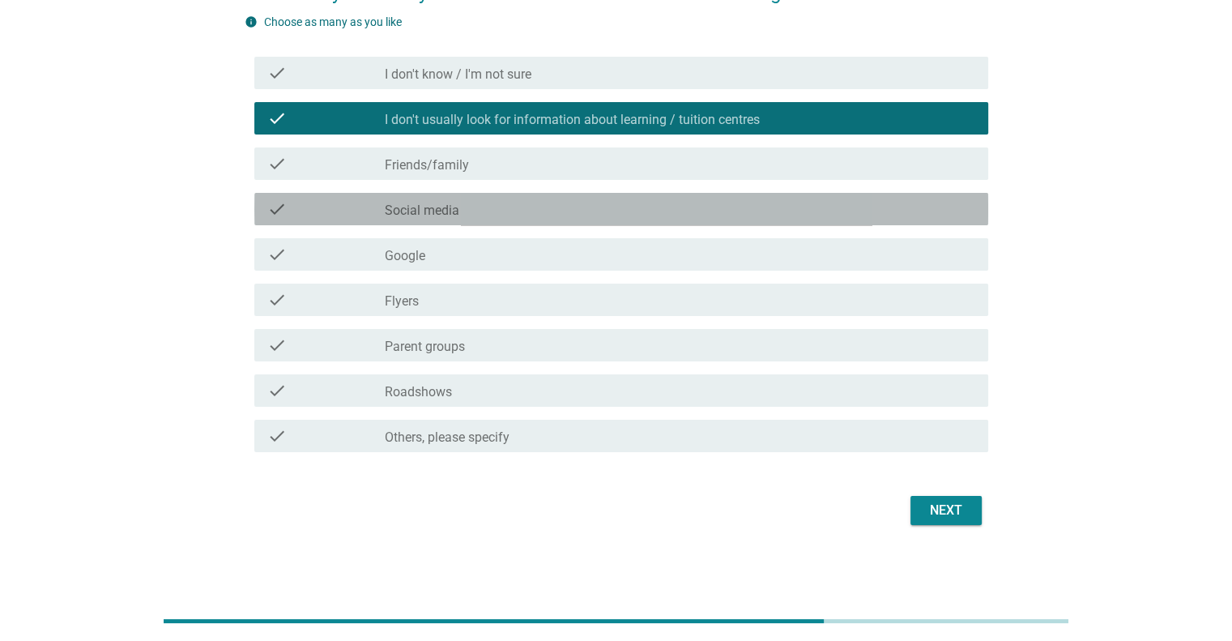
click at [742, 207] on div "check_box_outline_blank Social media" at bounding box center [680, 208] width 590 height 19
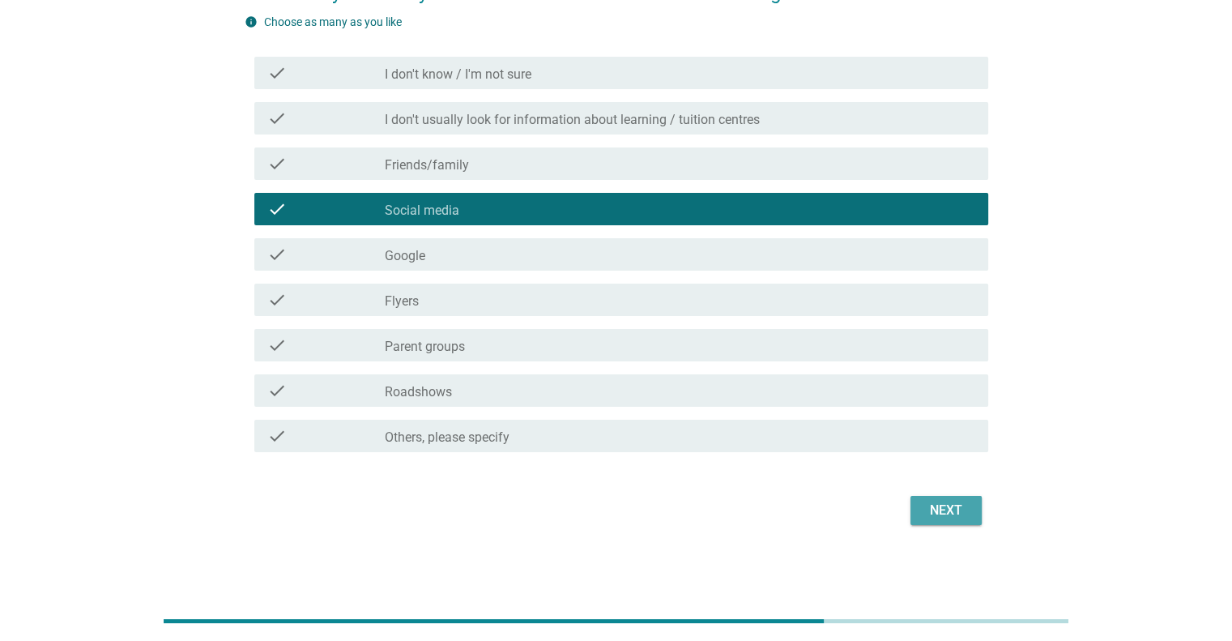
click at [952, 505] on div "Next" at bounding box center [945, 510] width 45 height 19
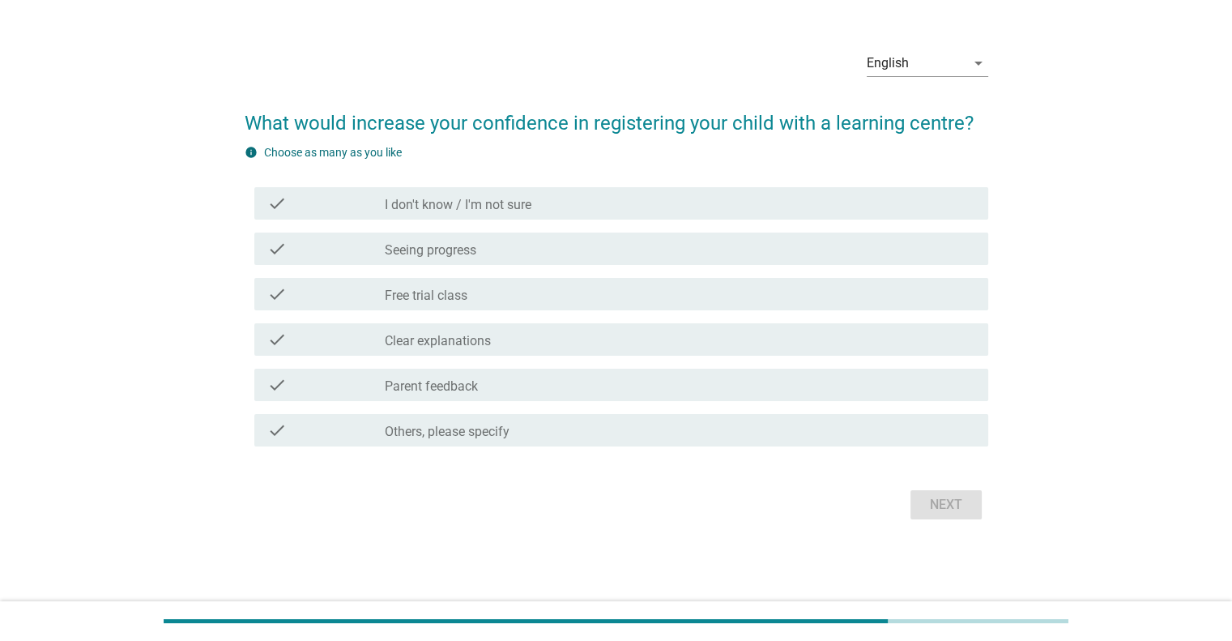
scroll to position [0, 0]
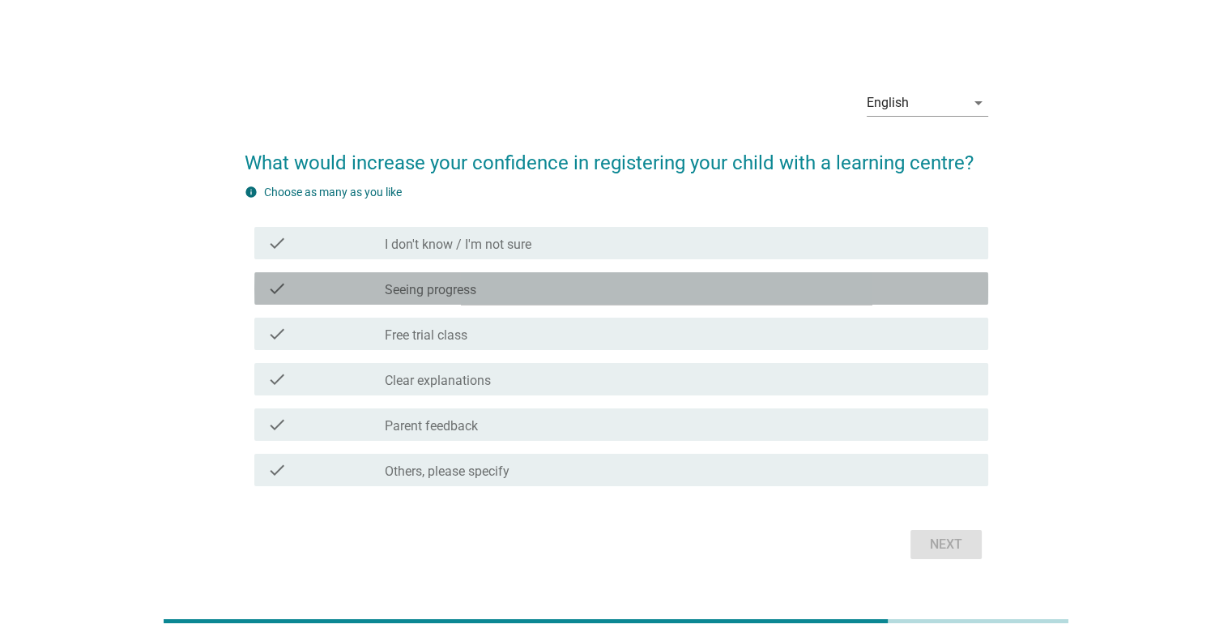
click at [611, 288] on div "check_box_outline_blank Seeing progress" at bounding box center [680, 288] width 590 height 19
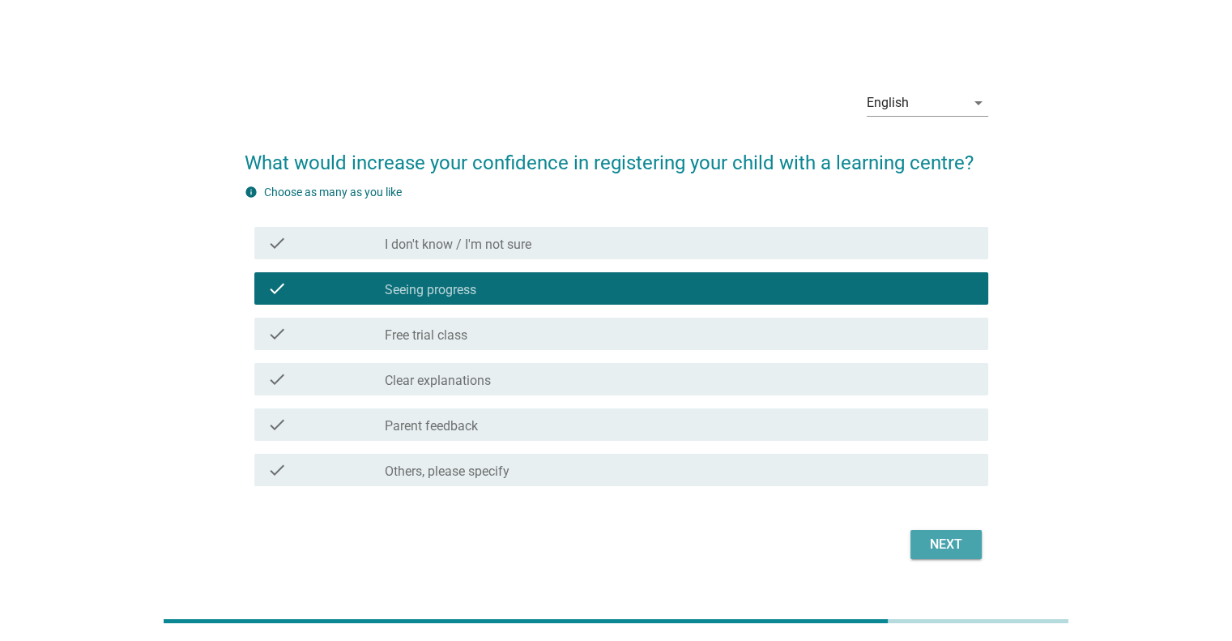
click at [931, 556] on button "Next" at bounding box center [945, 544] width 71 height 29
